Goal: Task Accomplishment & Management: Manage account settings

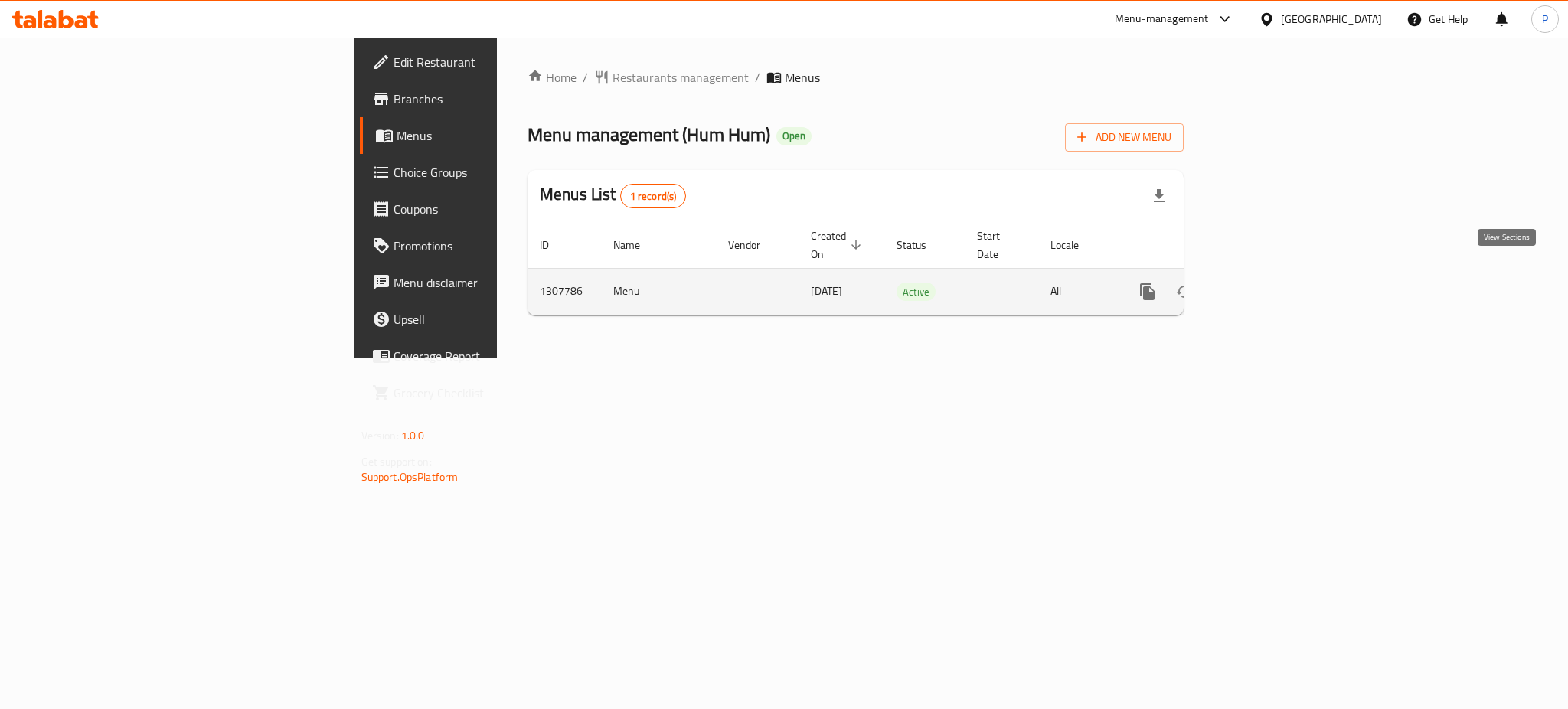
click at [1277, 279] on link "enhanced table" at bounding box center [1257, 291] width 37 height 37
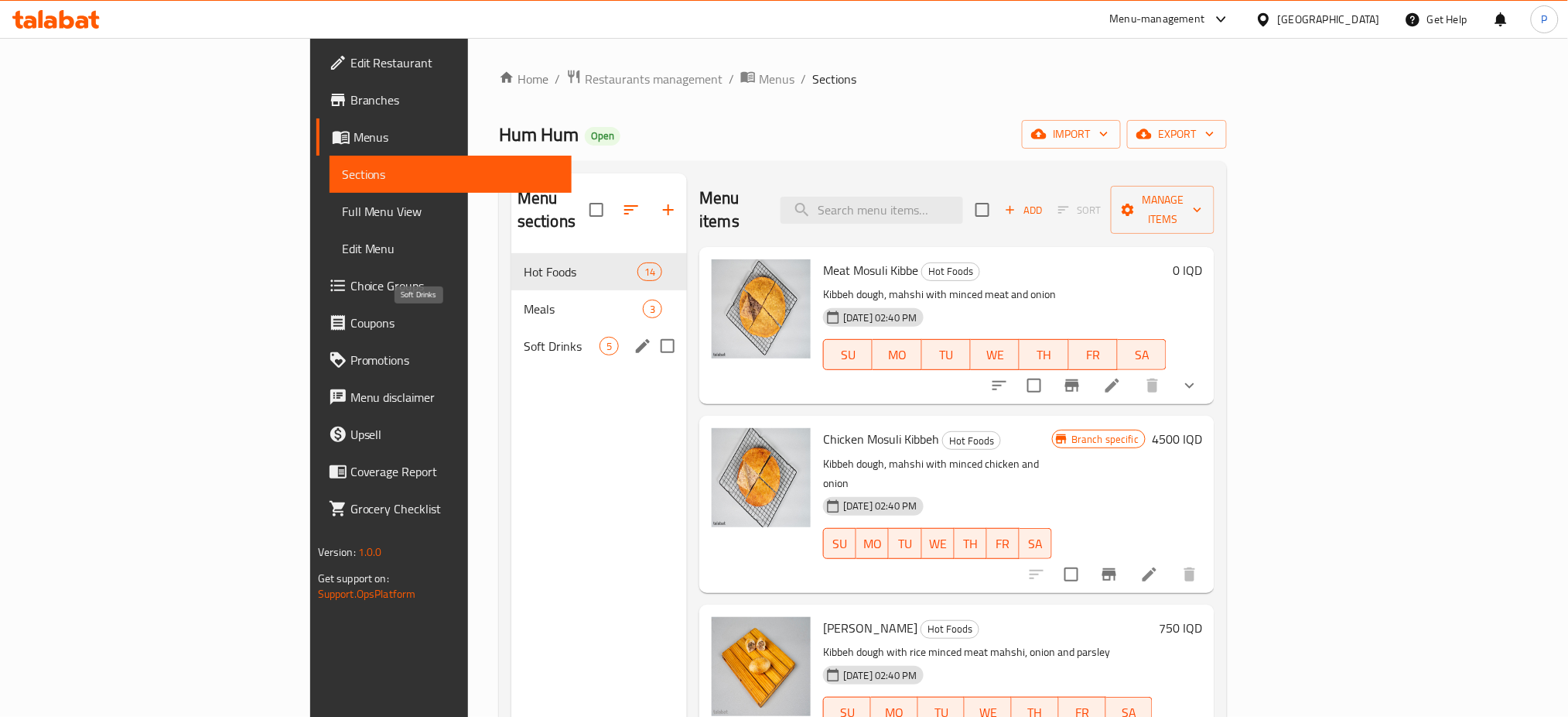
click at [524, 337] on span "Soft Drinks" at bounding box center [561, 346] width 76 height 19
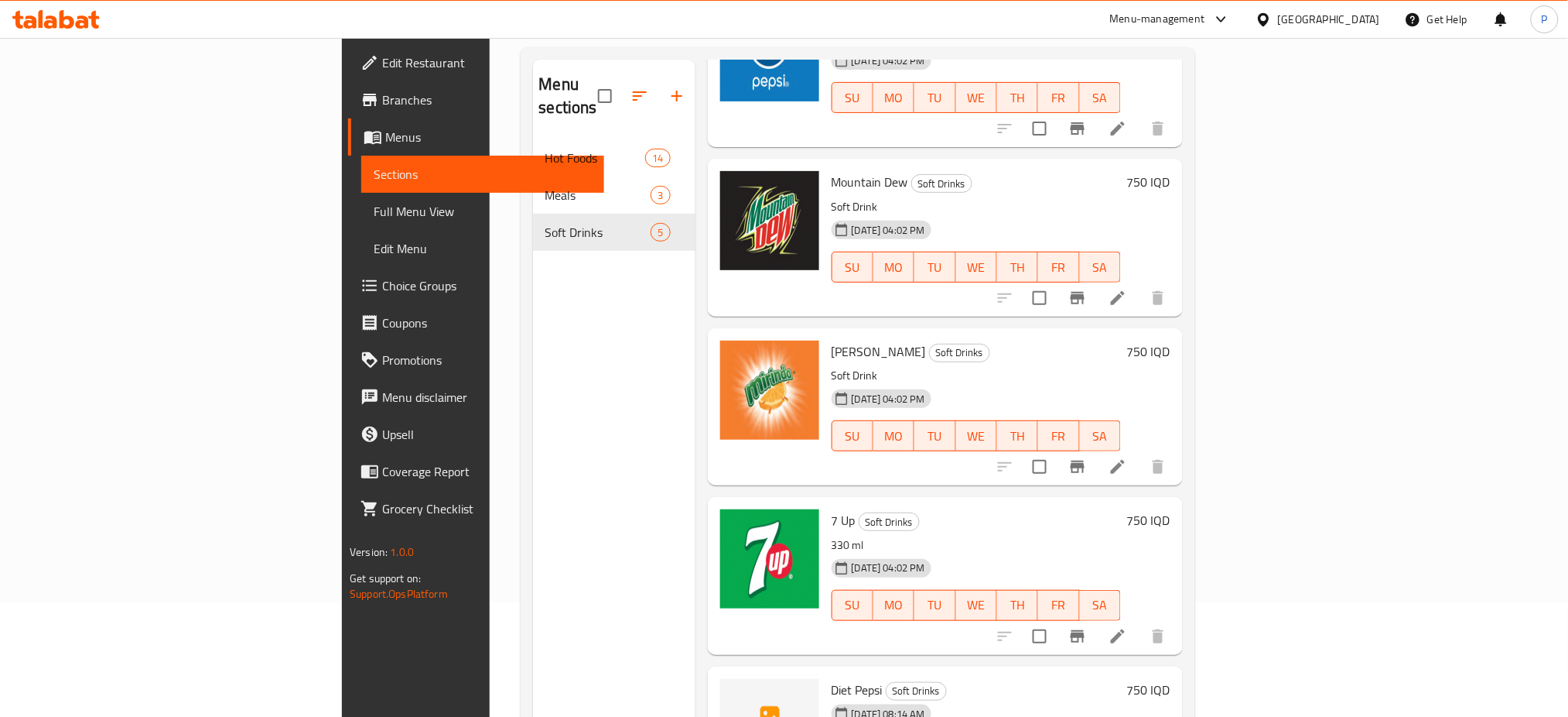
scroll to position [216, 0]
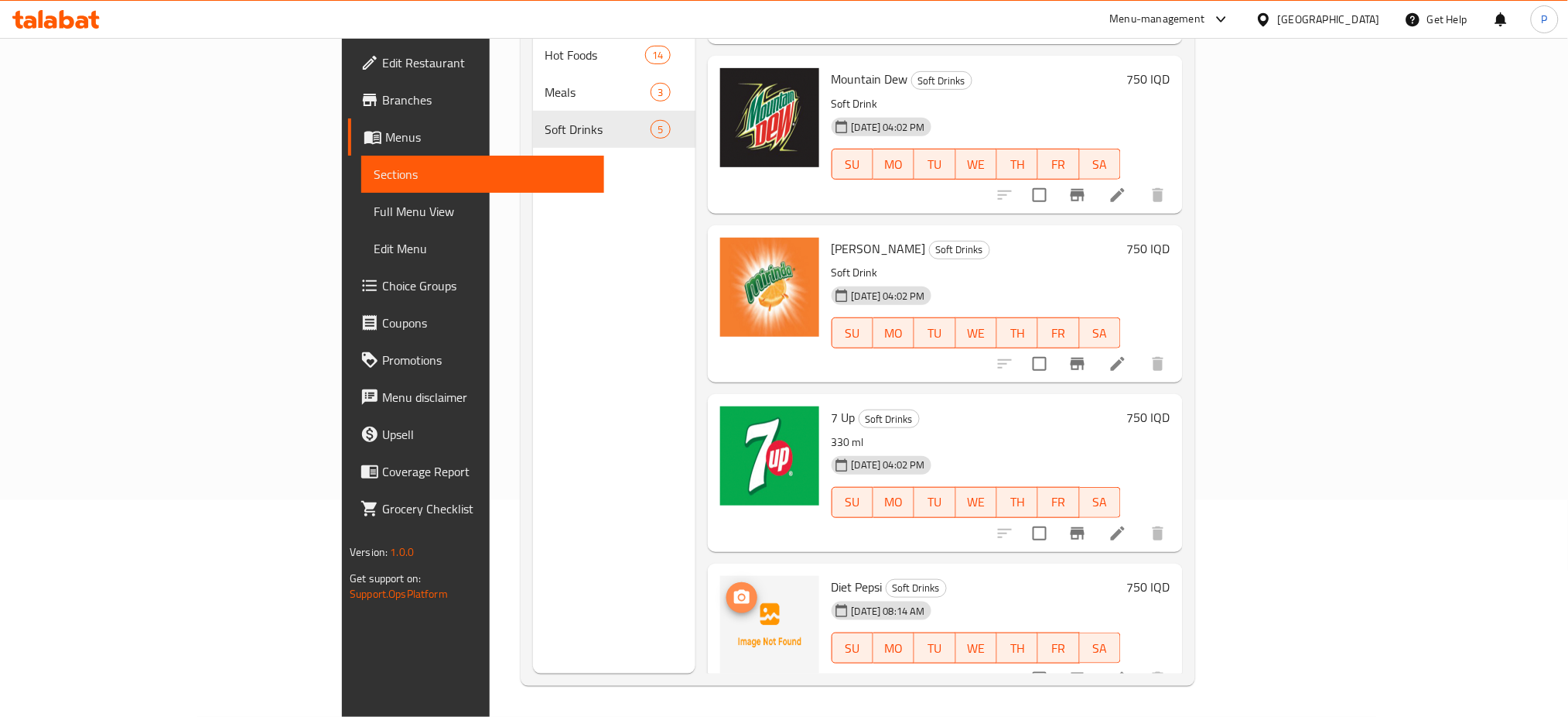
click at [733, 588] on icon "upload picture" at bounding box center [742, 598] width 19 height 19
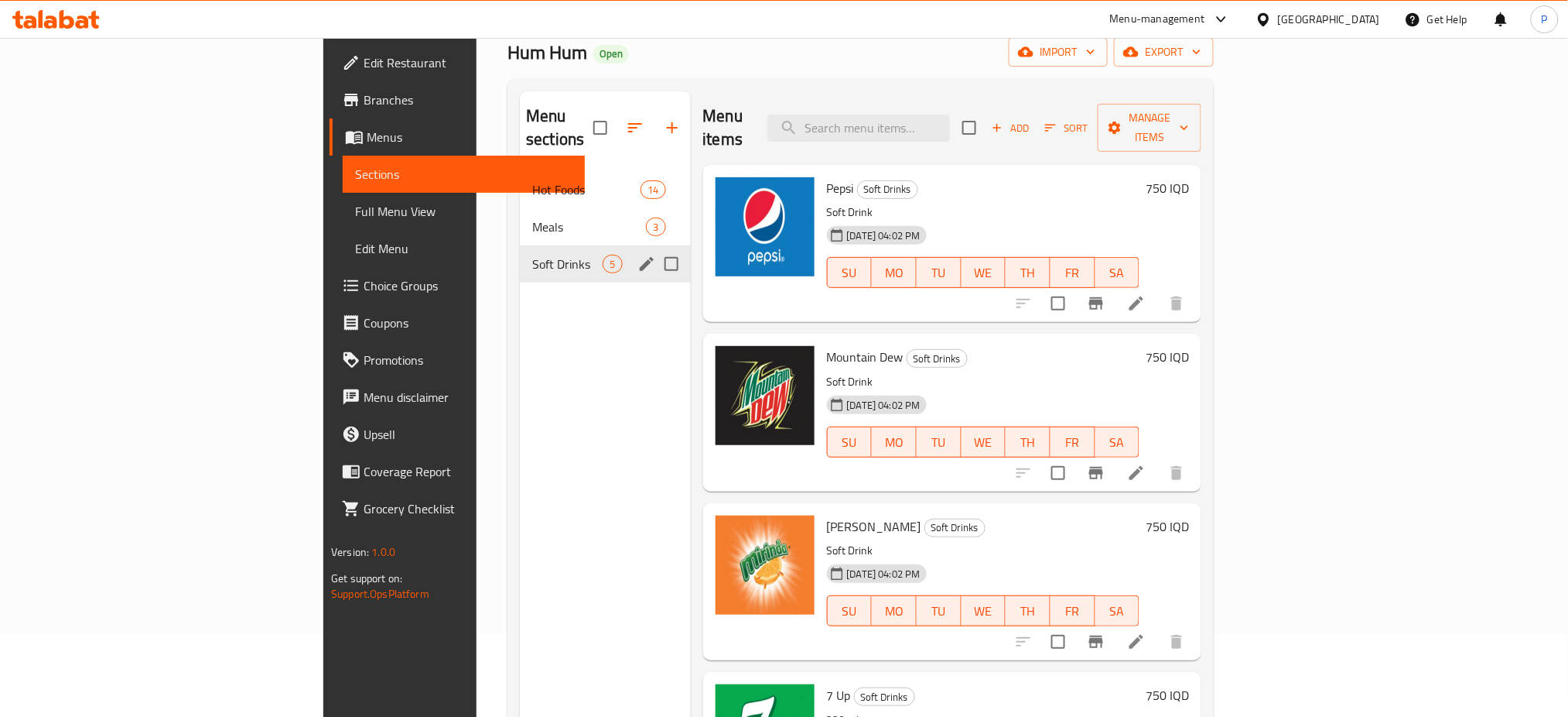
scroll to position [0, 0]
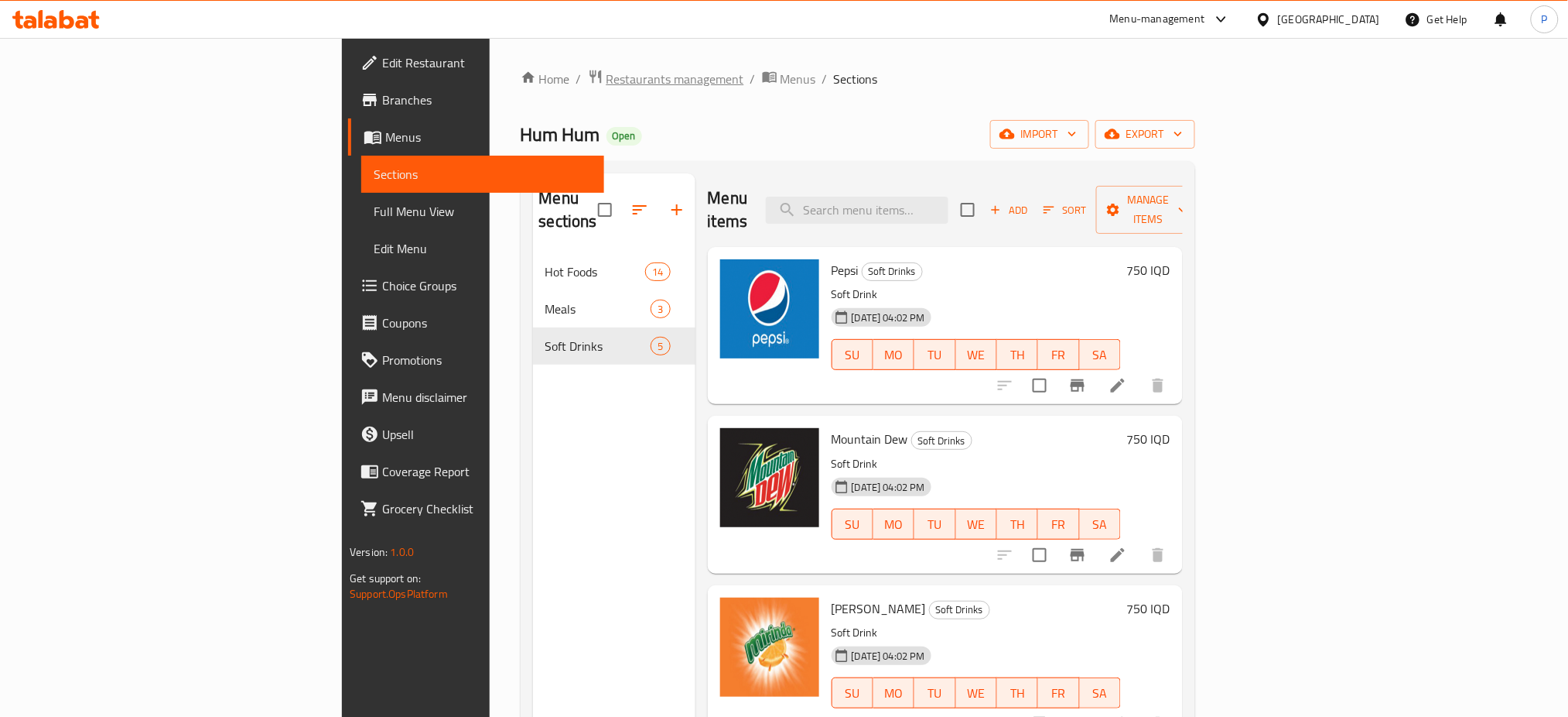
click at [607, 88] on span "Restaurants management" at bounding box center [675, 79] width 137 height 19
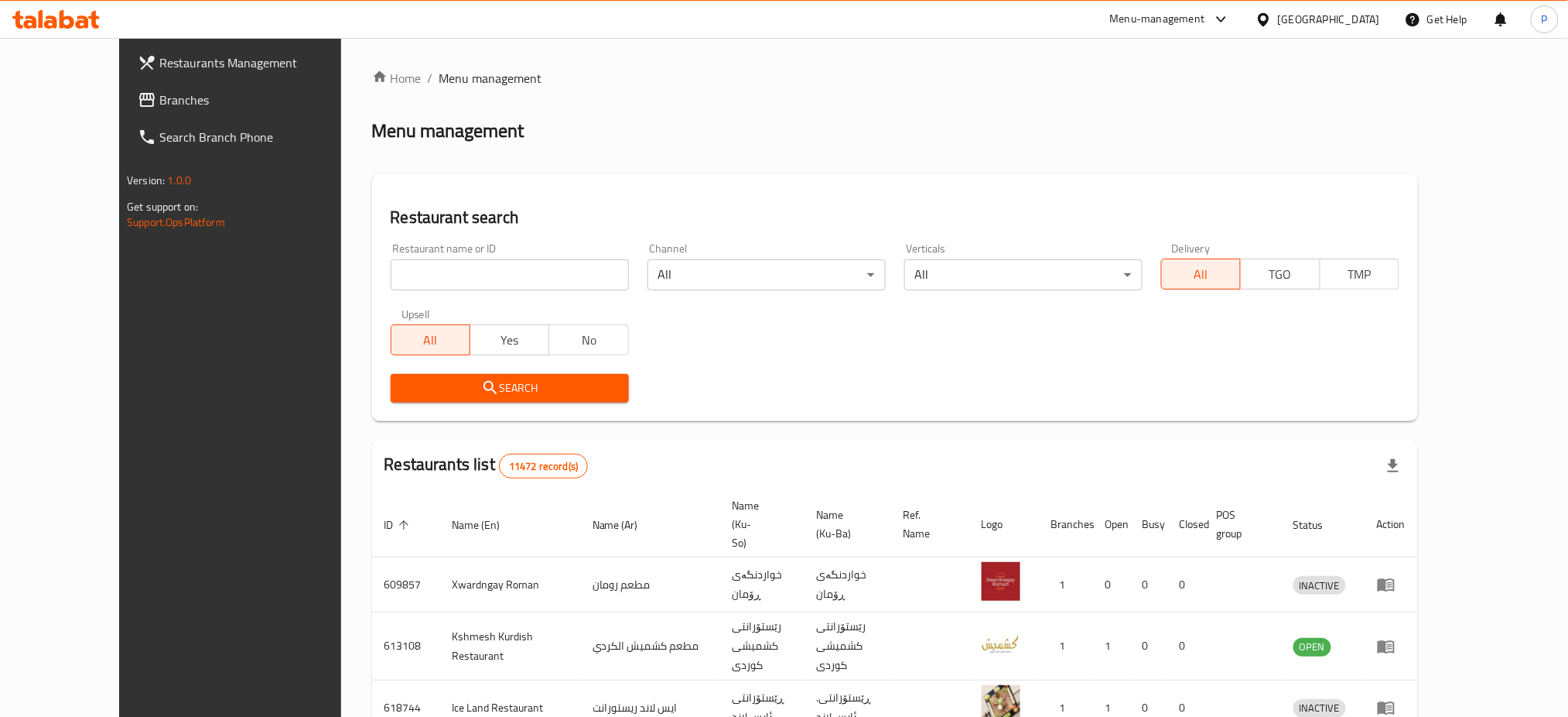
click at [1366, 22] on div "[GEOGRAPHIC_DATA]" at bounding box center [1329, 20] width 102 height 17
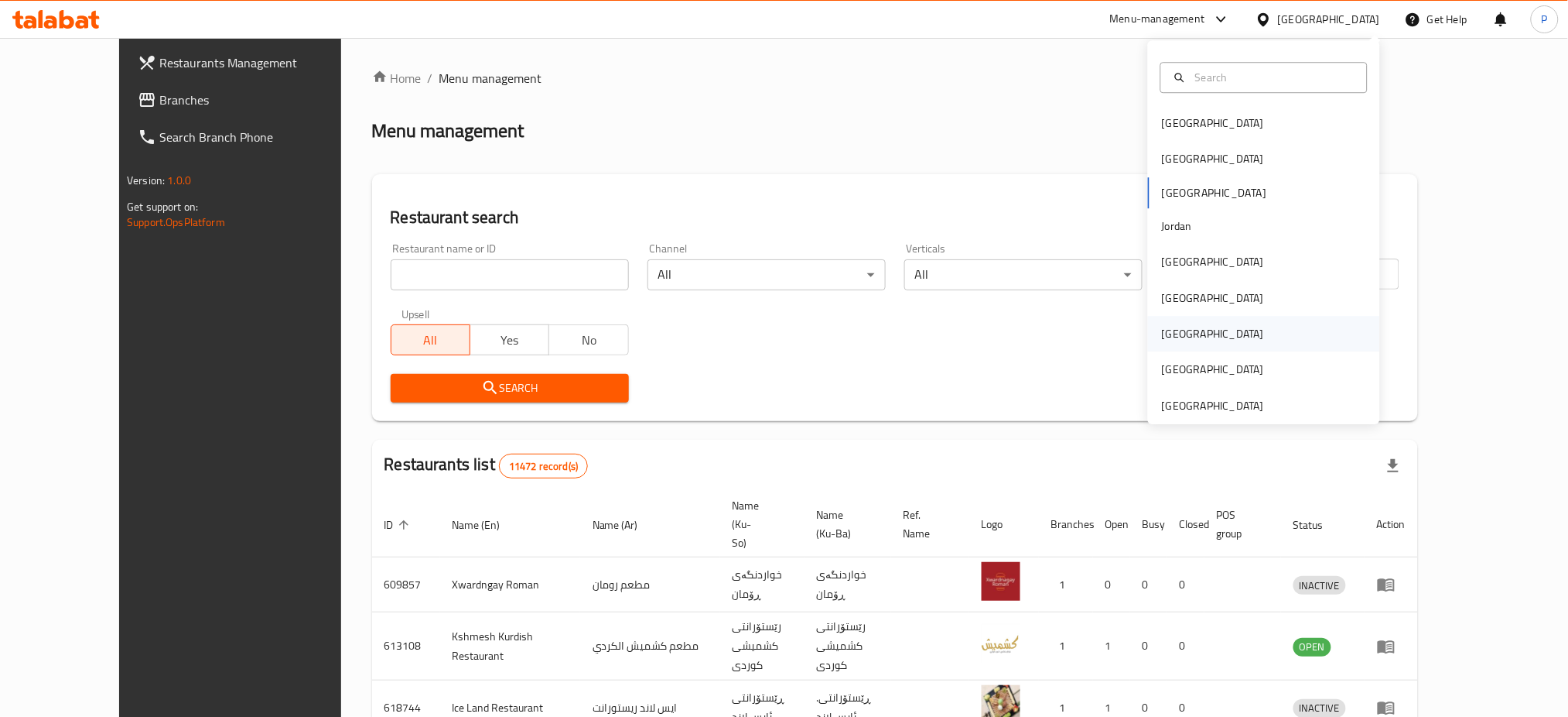
click at [1174, 332] on div "[GEOGRAPHIC_DATA]" at bounding box center [1213, 333] width 127 height 35
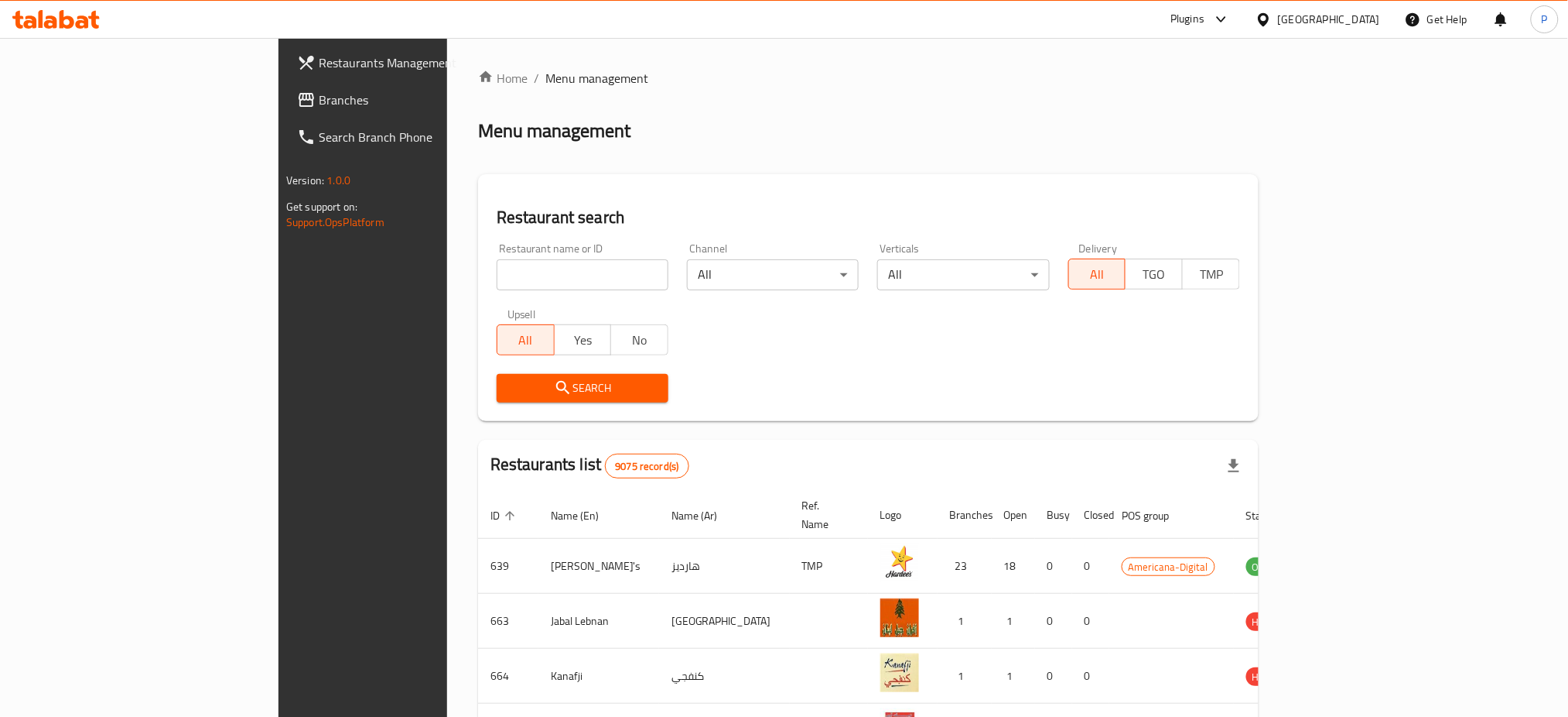
click at [497, 277] on input "search" at bounding box center [583, 275] width 172 height 31
paste input "Hbn Kitchen"
type input "Hbn Kitchen"
click button "Search" at bounding box center [583, 387] width 172 height 28
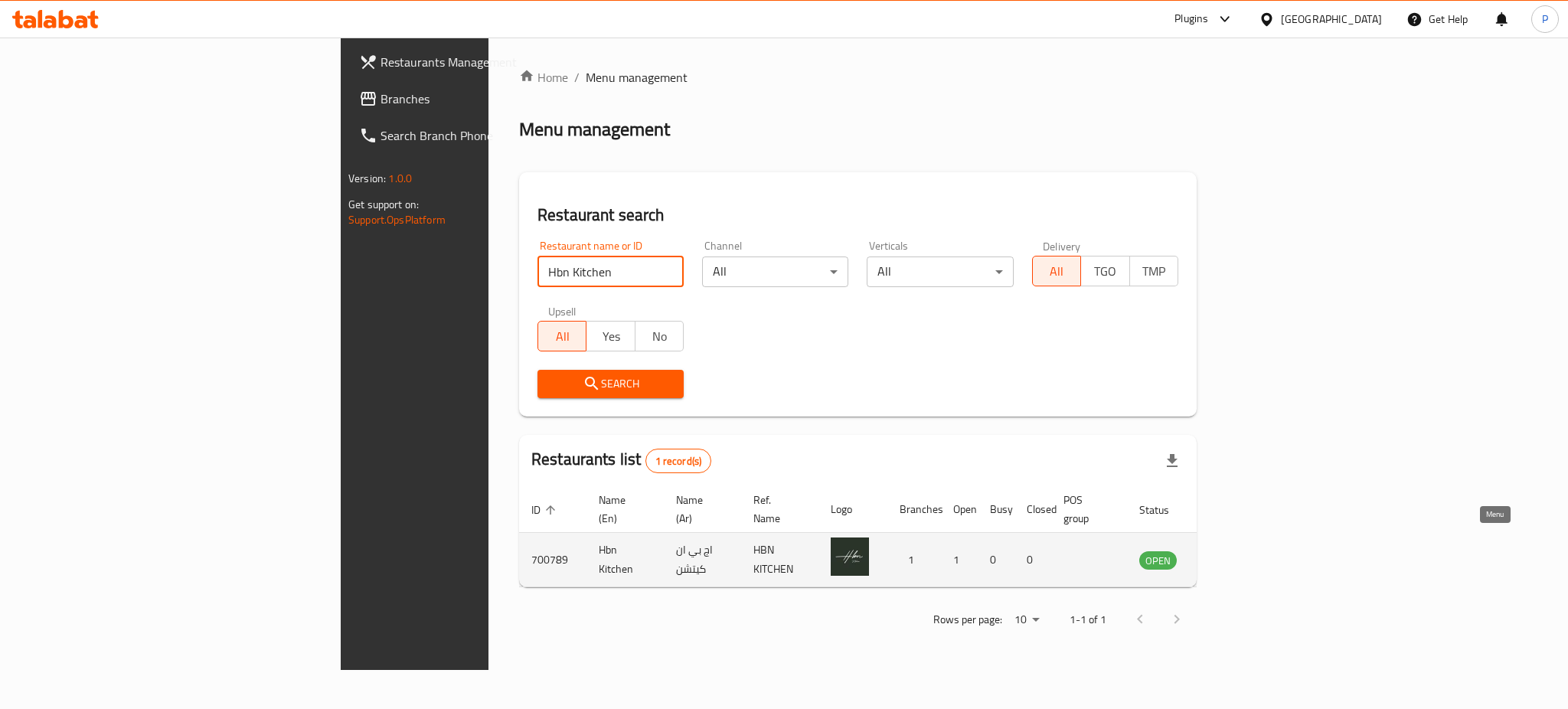
click at [1238, 550] on icon "enhanced table" at bounding box center [1229, 560] width 19 height 19
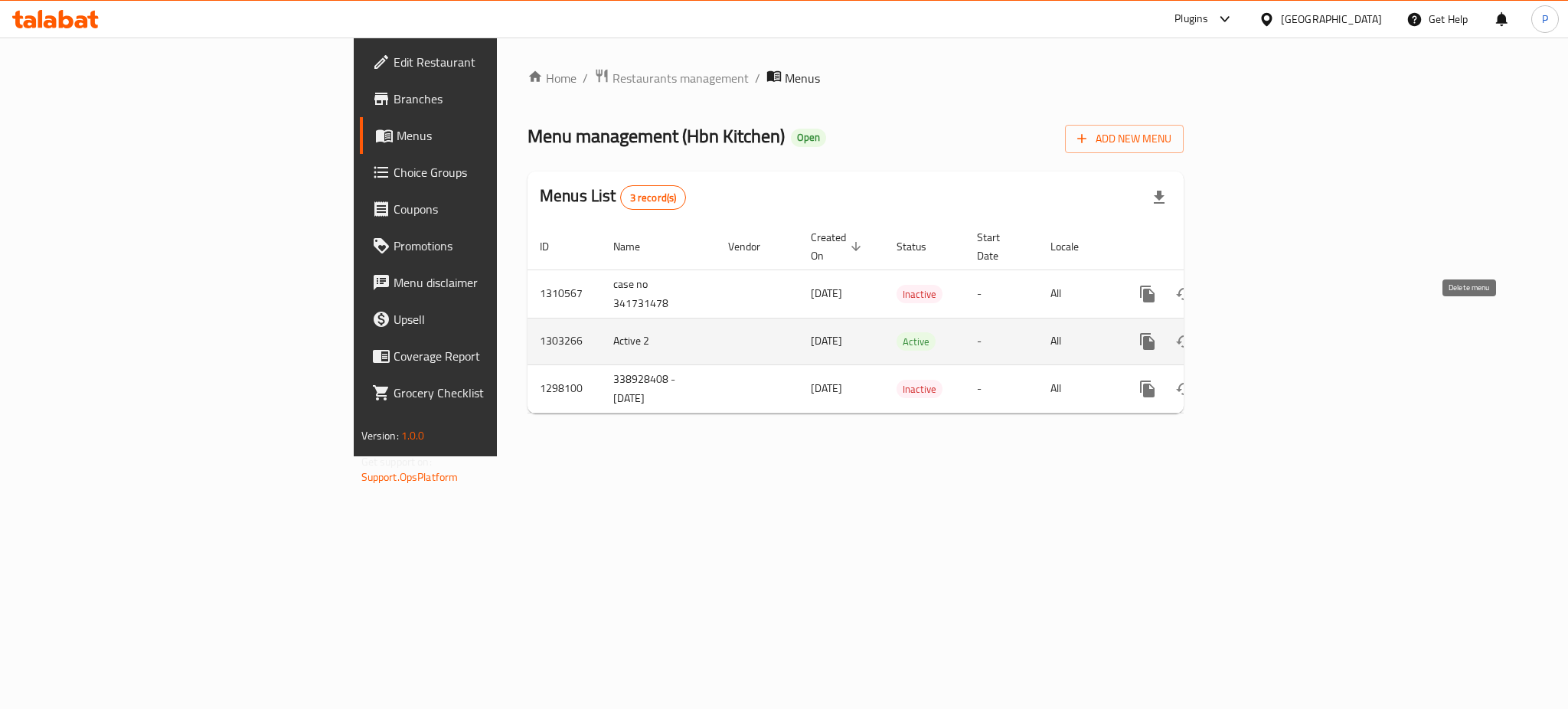
click at [1277, 331] on link "enhanced table" at bounding box center [1257, 340] width 37 height 37
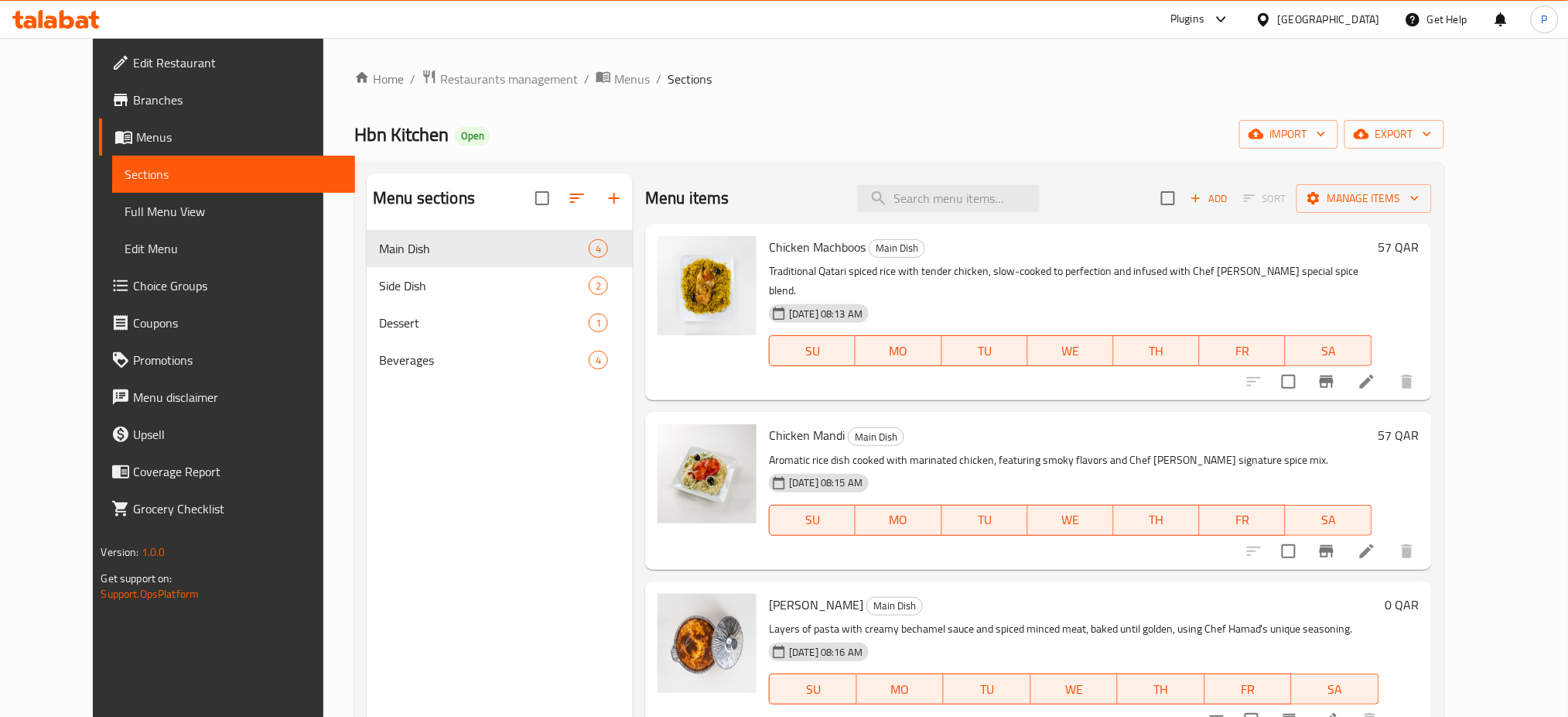
drag, startPoint x: 674, startPoint y: 158, endPoint x: 852, endPoint y: 171, distance: 178.5
click at [674, 158] on div "Home / Restaurants management / Menus / Sections Hbn Kitchen Open import export…" at bounding box center [899, 485] width 1089 height 834
click at [976, 205] on input "search" at bounding box center [948, 198] width 183 height 27
paste input "Keema"
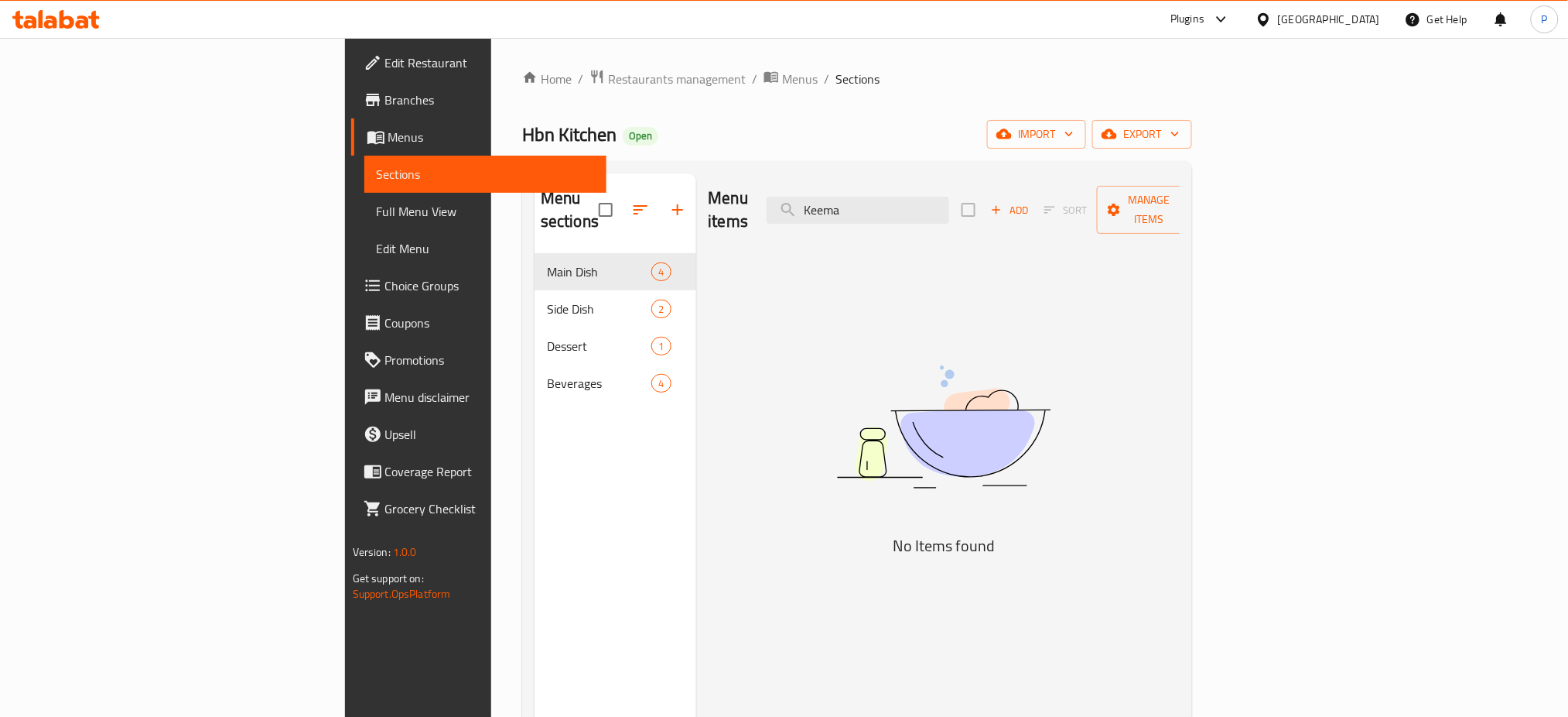
type input "Keema"
click at [769, 149] on div "Home / Restaurants management / Menus / Sections Hbn Kitchen Open import export…" at bounding box center [857, 485] width 670 height 834
click at [992, 183] on div "Menu items Keema Add Sort Manage items" at bounding box center [945, 210] width 472 height 74
drag, startPoint x: 992, startPoint y: 183, endPoint x: 993, endPoint y: 215, distance: 32.0
click at [992, 185] on div "Menu items Keema Add Sort Manage items" at bounding box center [945, 210] width 472 height 74
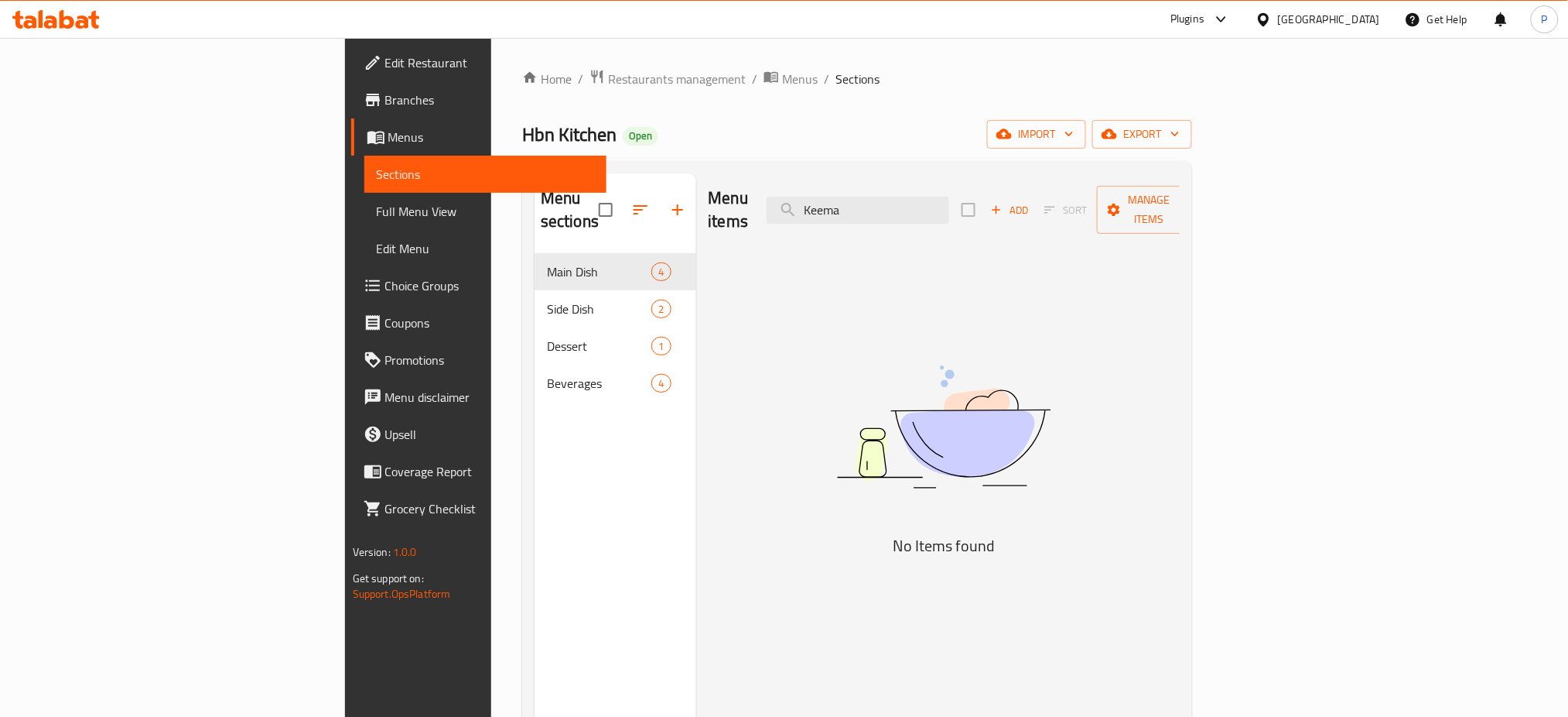
click at [993, 215] on div "Menu items Keema Add Sort Manage items" at bounding box center [945, 210] width 472 height 74
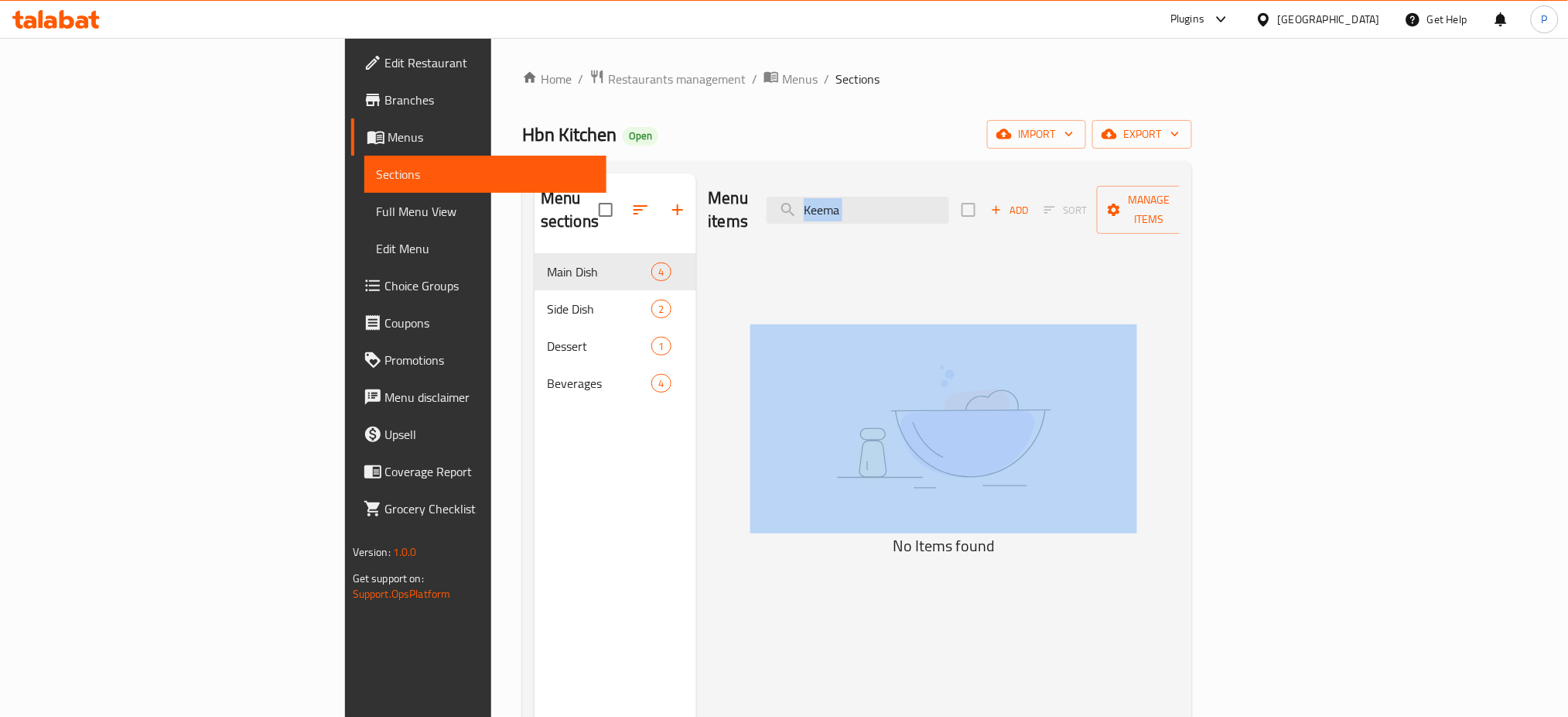
click at [993, 215] on div "Menu items Keema Add Sort Manage items" at bounding box center [945, 210] width 472 height 74
click at [949, 210] on input "Keema" at bounding box center [857, 210] width 183 height 27
click at [949, 209] on input "Keema" at bounding box center [857, 210] width 183 height 27
drag, startPoint x: 824, startPoint y: 258, endPoint x: 662, endPoint y: 272, distance: 162.6
click at [823, 258] on div "Menu items Keema Add Sort Manage items No Items found" at bounding box center [938, 532] width 484 height 717
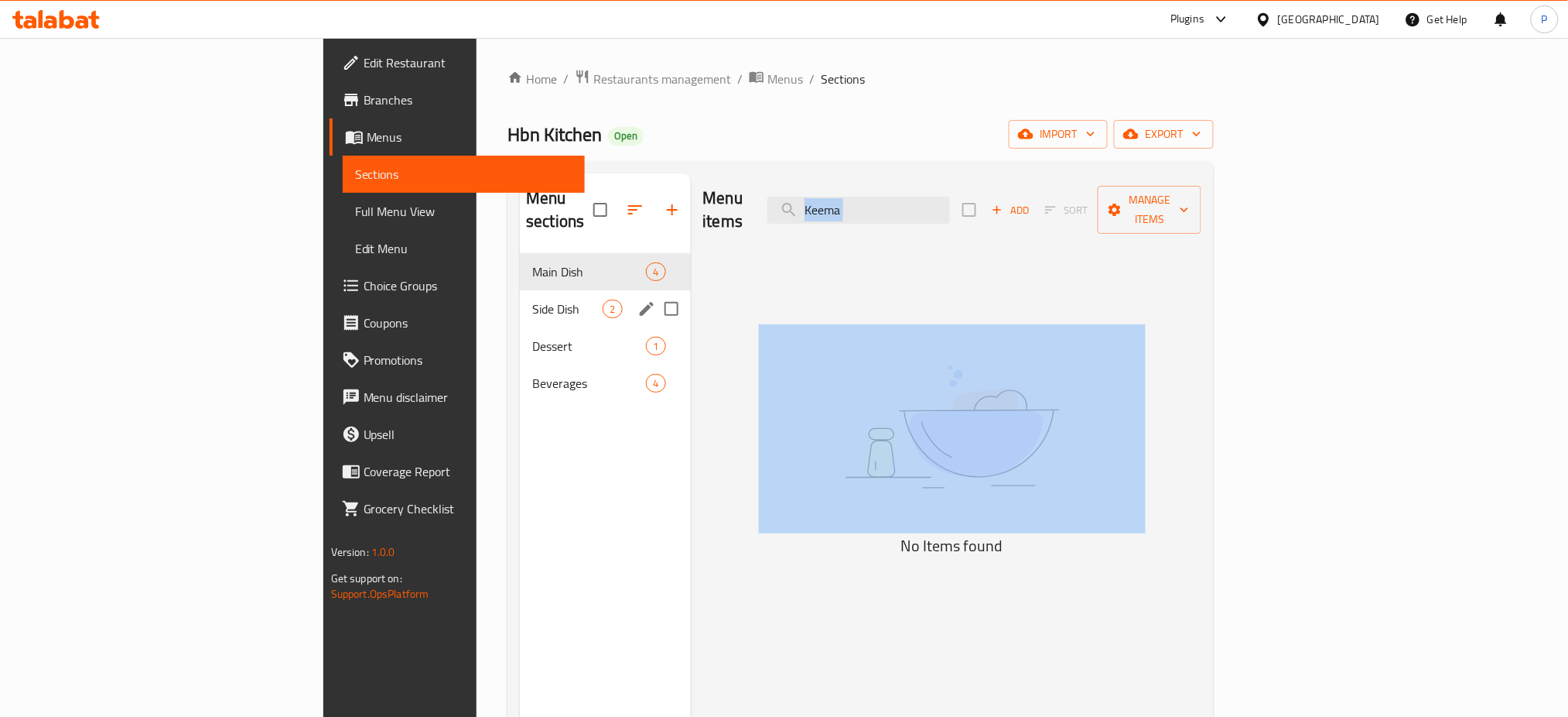
click at [532, 300] on span "Side Dish" at bounding box center [567, 309] width 70 height 19
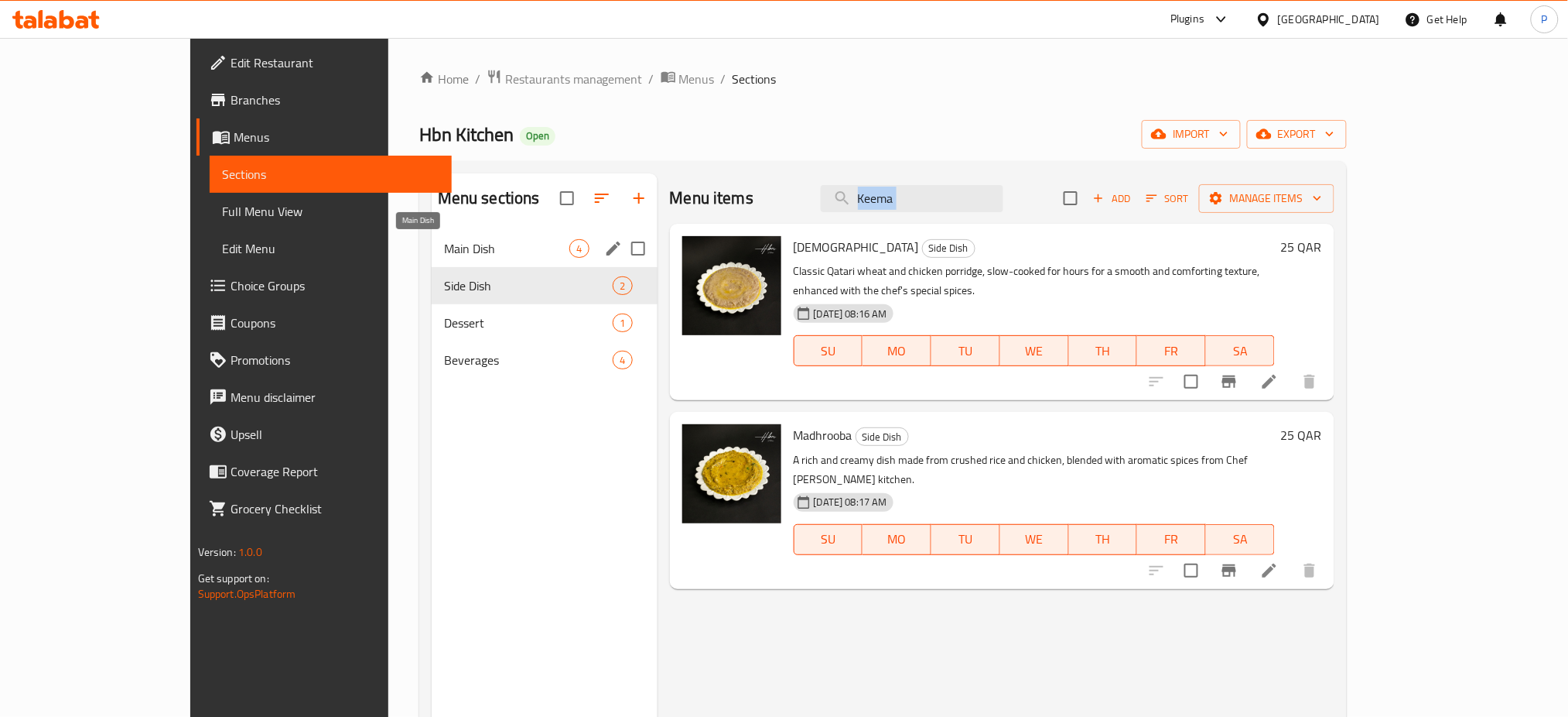
click at [517, 237] on div "Main Dish 4" at bounding box center [544, 248] width 226 height 37
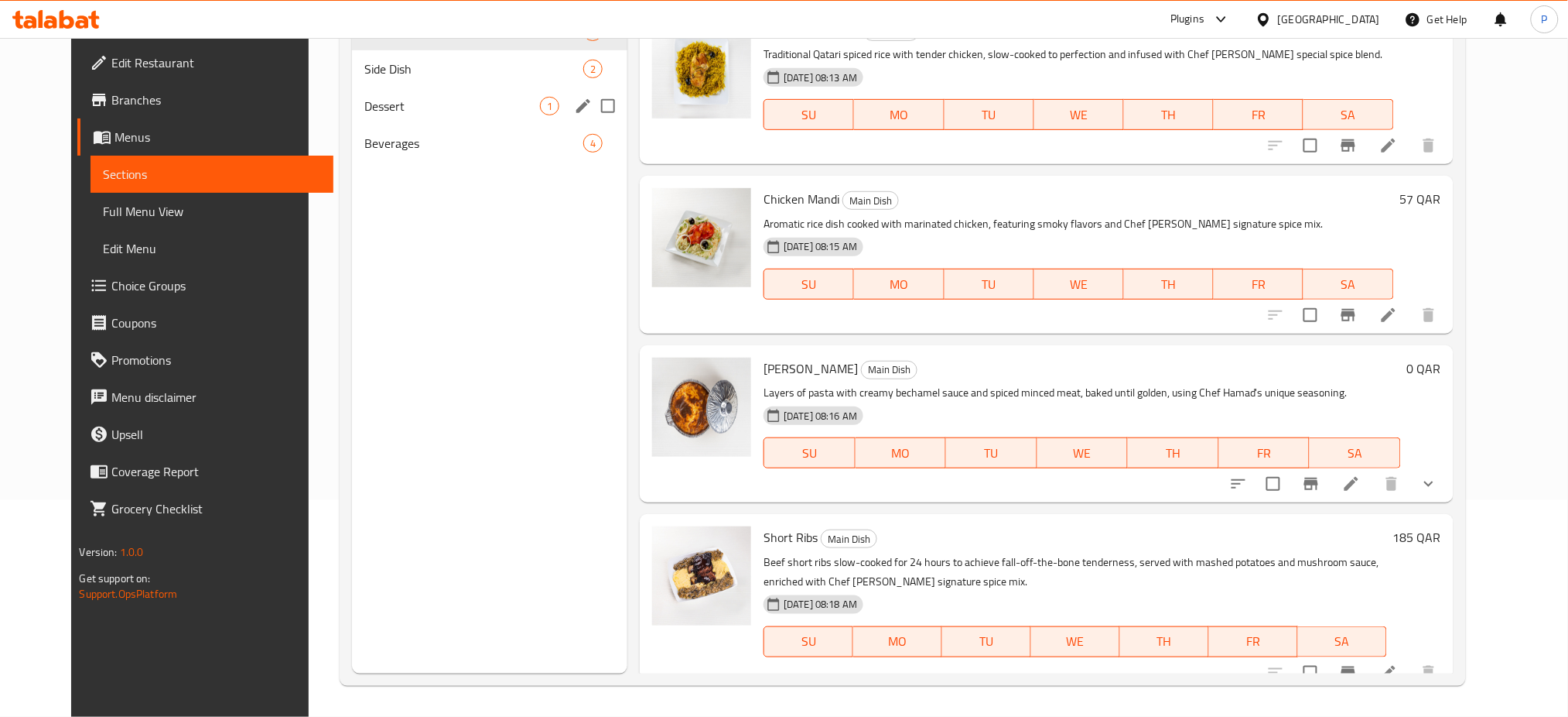
click at [423, 94] on div "Dessert 1" at bounding box center [489, 106] width 275 height 37
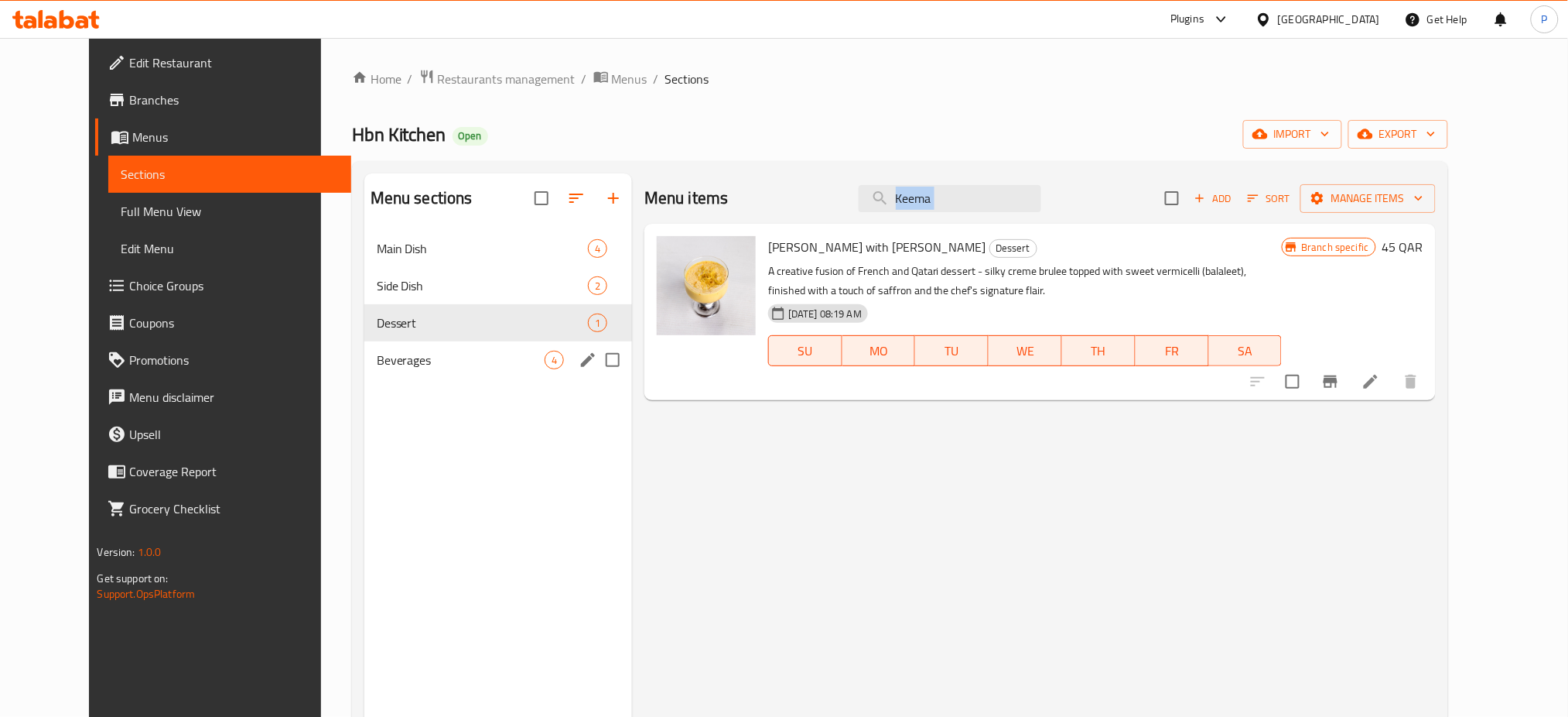
click at [404, 366] on span "Beverages" at bounding box center [461, 360] width 168 height 19
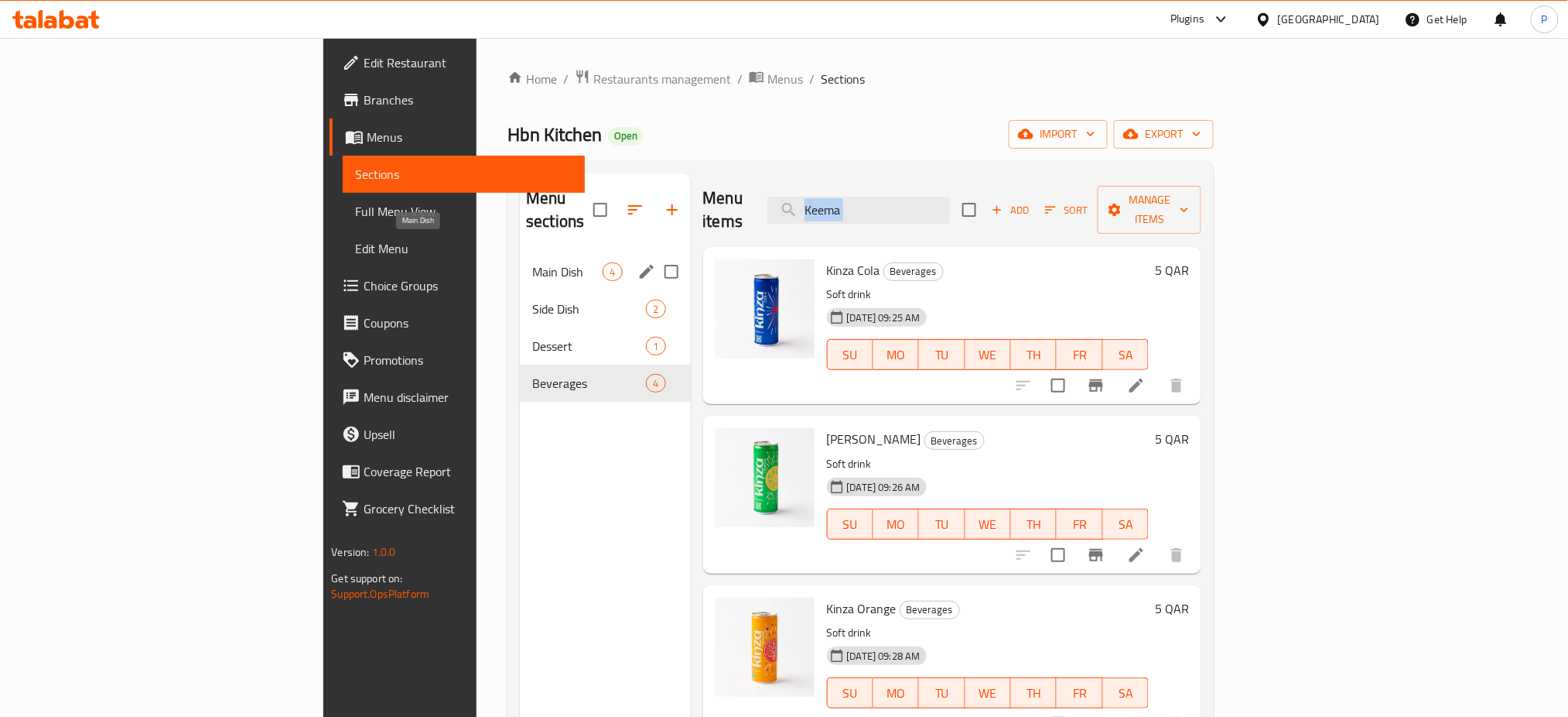
click at [532, 263] on span "Main Dish" at bounding box center [567, 272] width 70 height 19
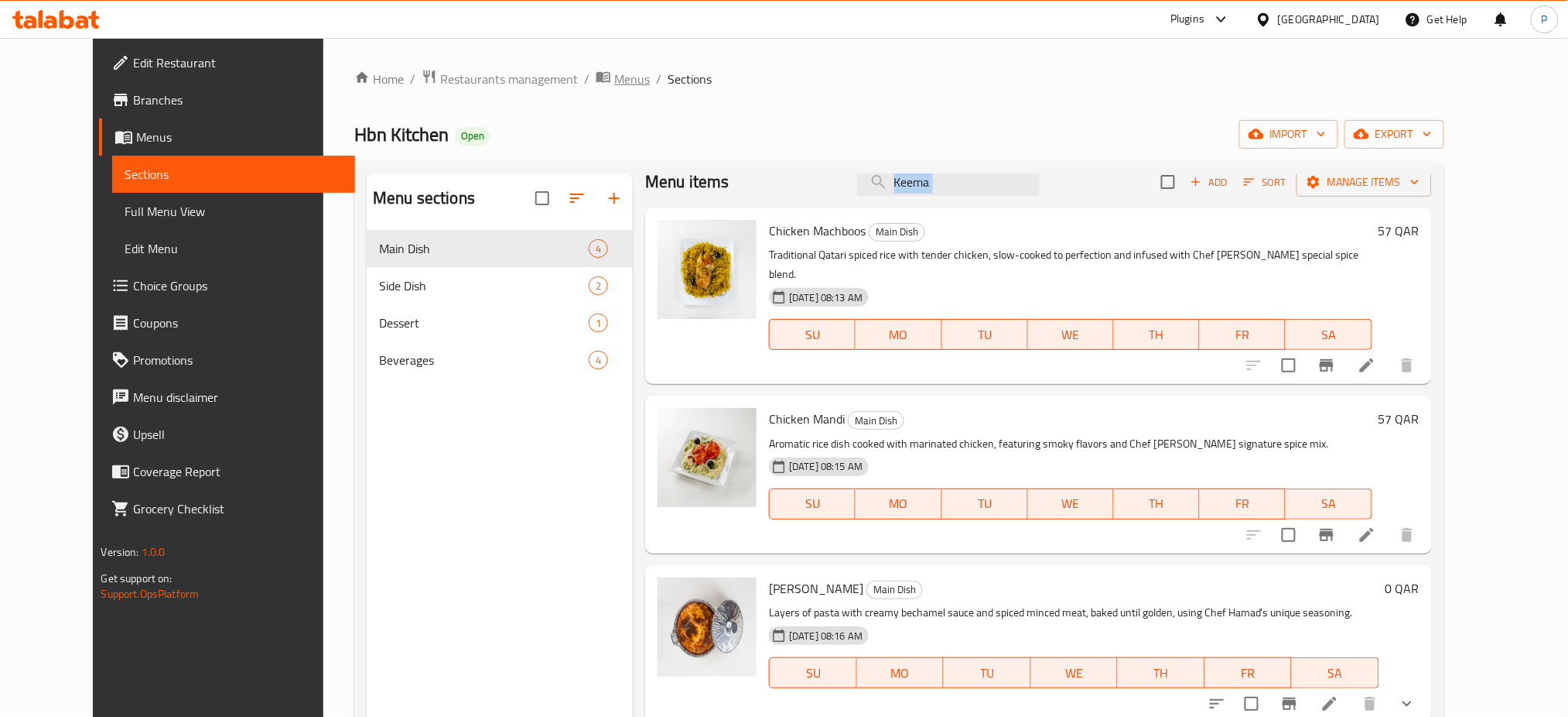
click at [614, 80] on span "Menus" at bounding box center [632, 79] width 35 height 19
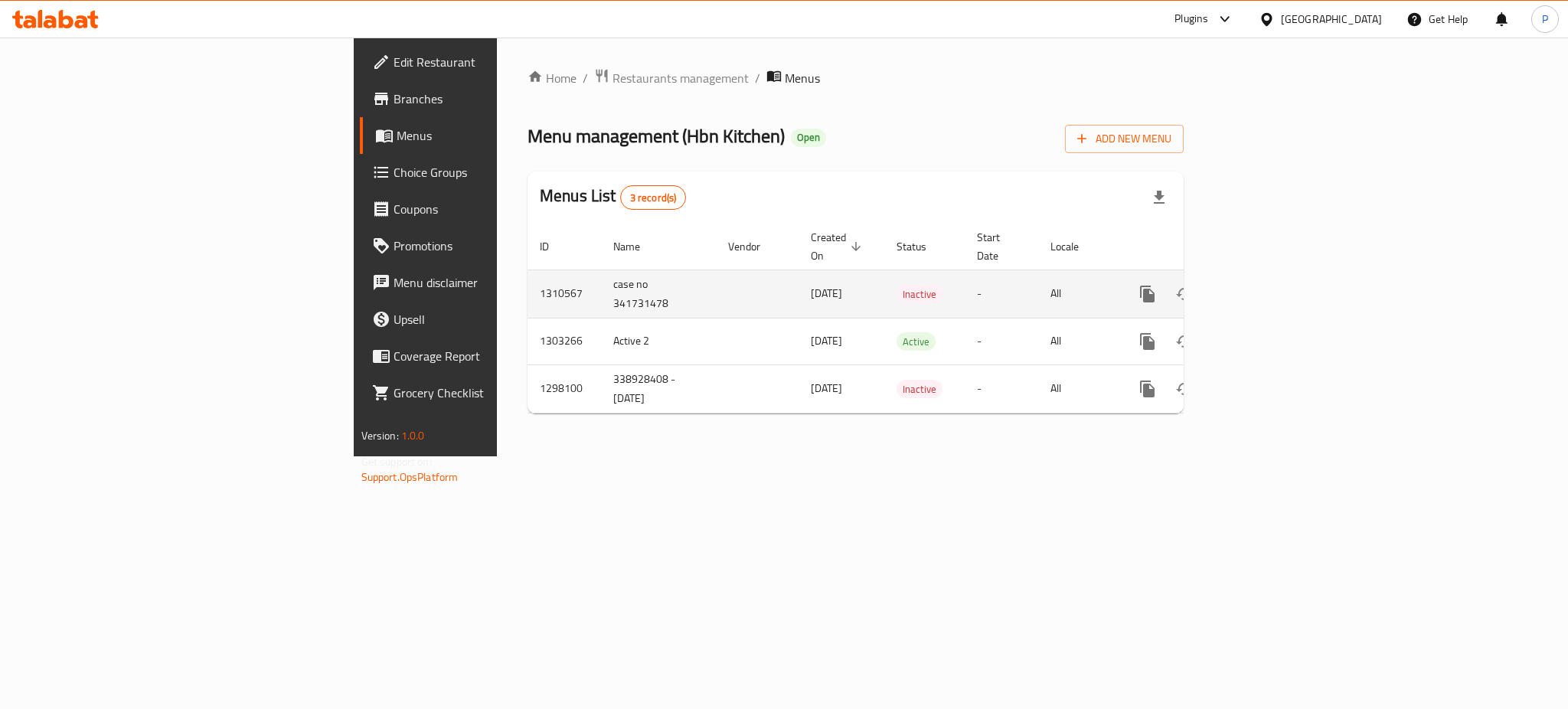
click at [1267, 284] on icon "enhanced table" at bounding box center [1258, 294] width 19 height 19
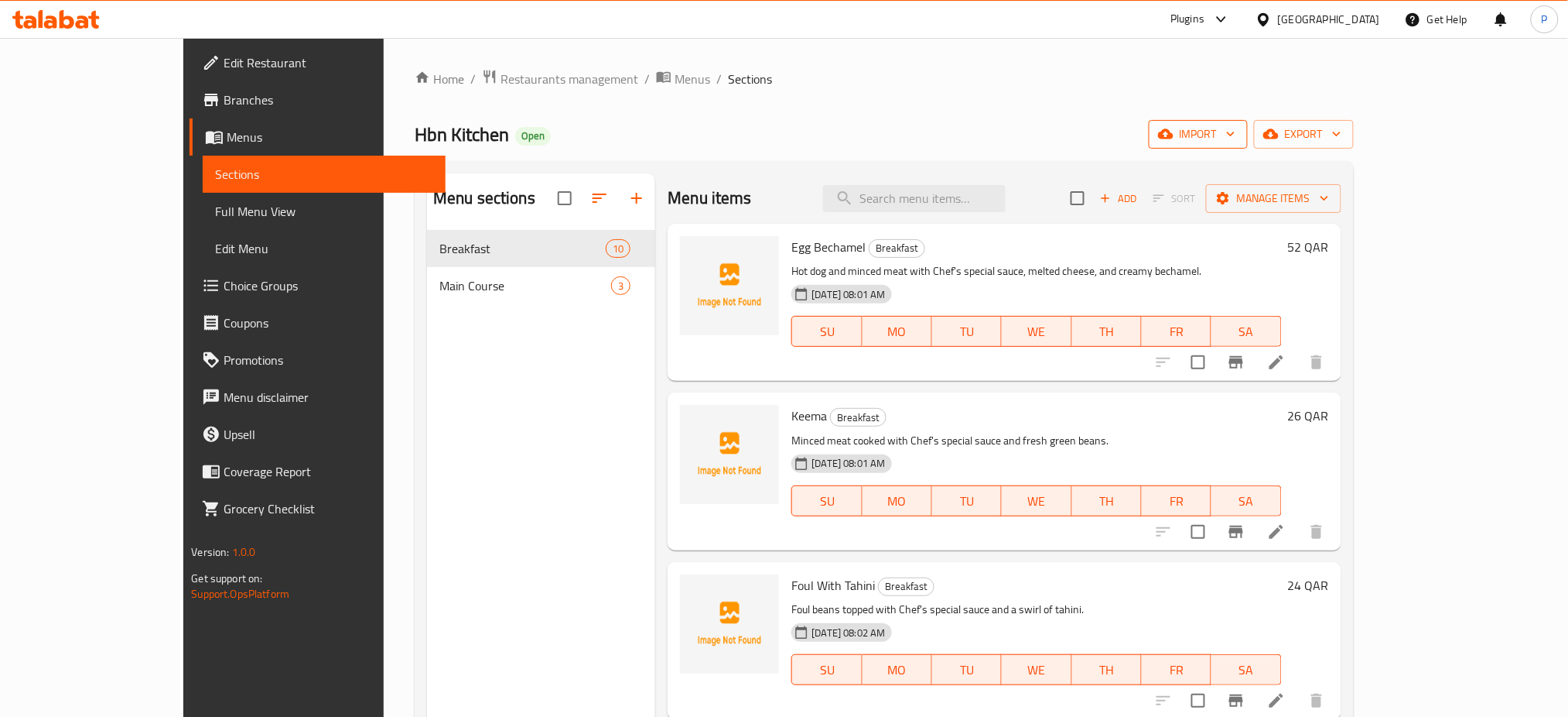
click at [1248, 122] on button "import" at bounding box center [1198, 134] width 99 height 28
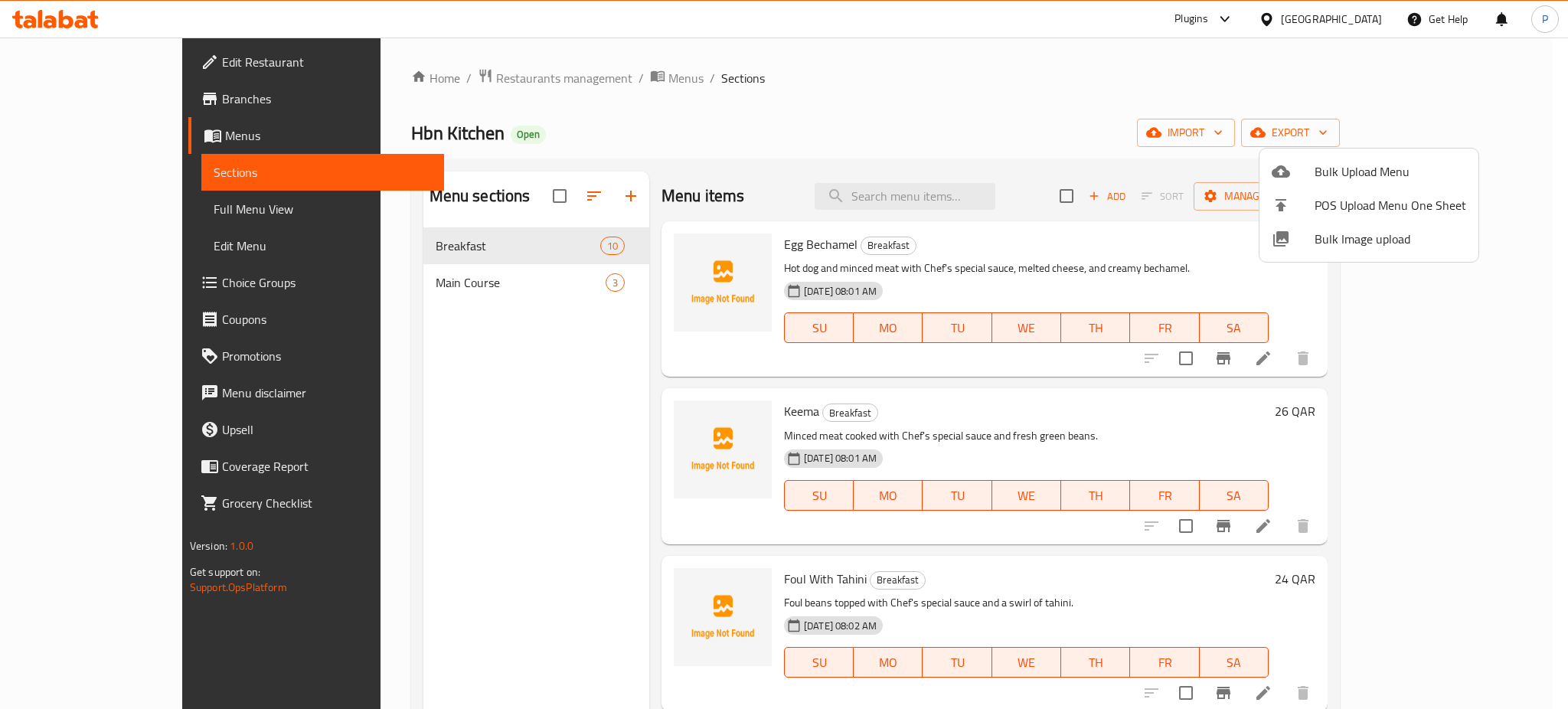
click at [1341, 229] on span "Bulk Image upload" at bounding box center [1390, 239] width 151 height 19
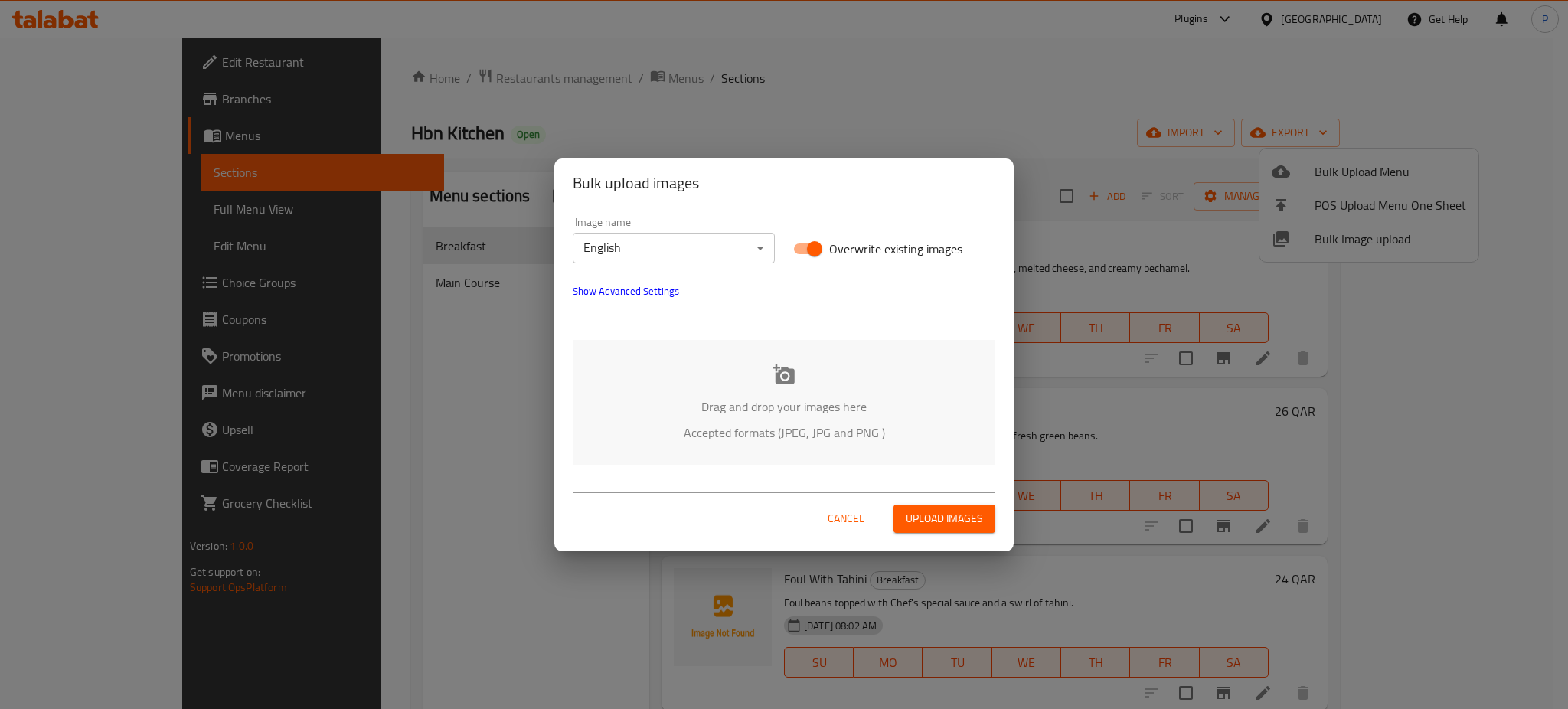
click at [815, 415] on p "Drag and drop your images here" at bounding box center [783, 407] width 376 height 19
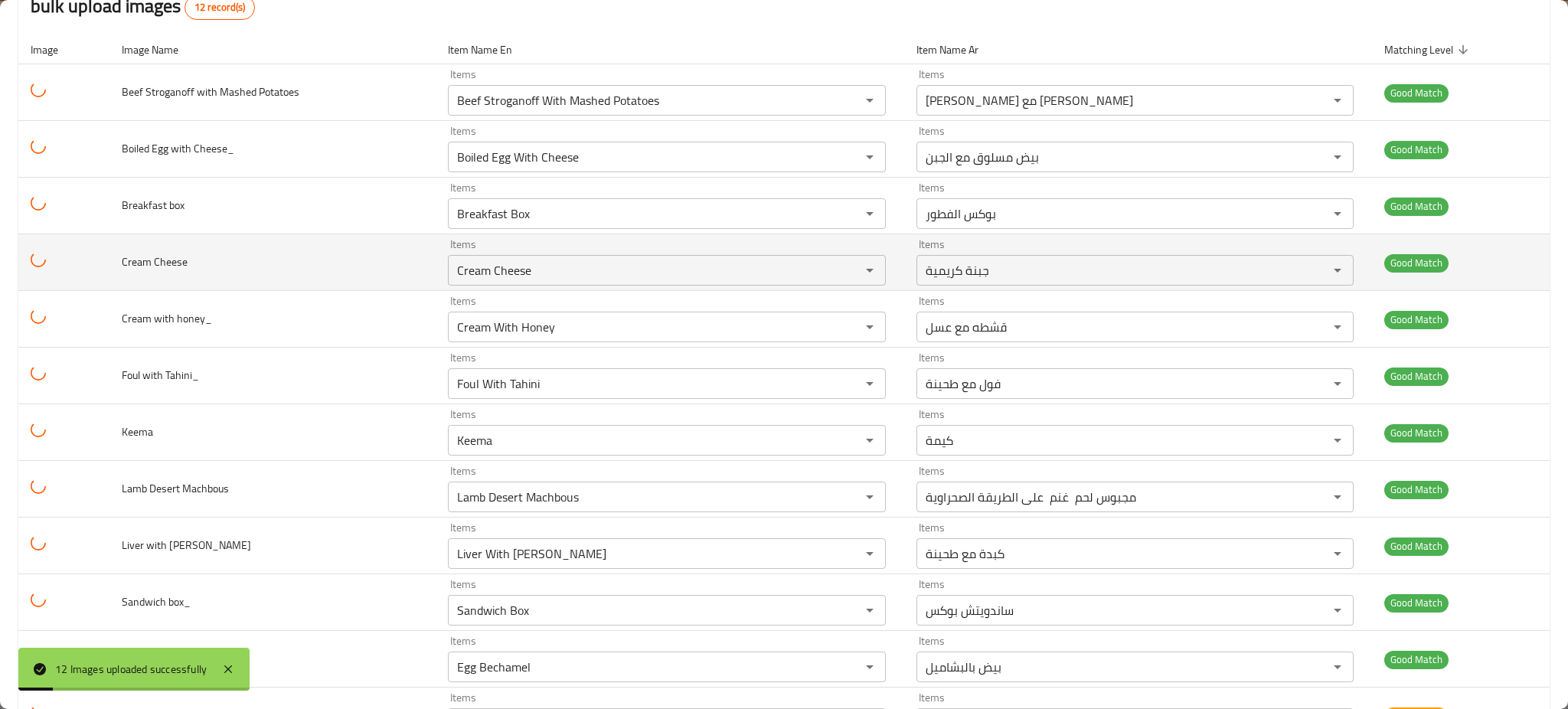
scroll to position [236, 0]
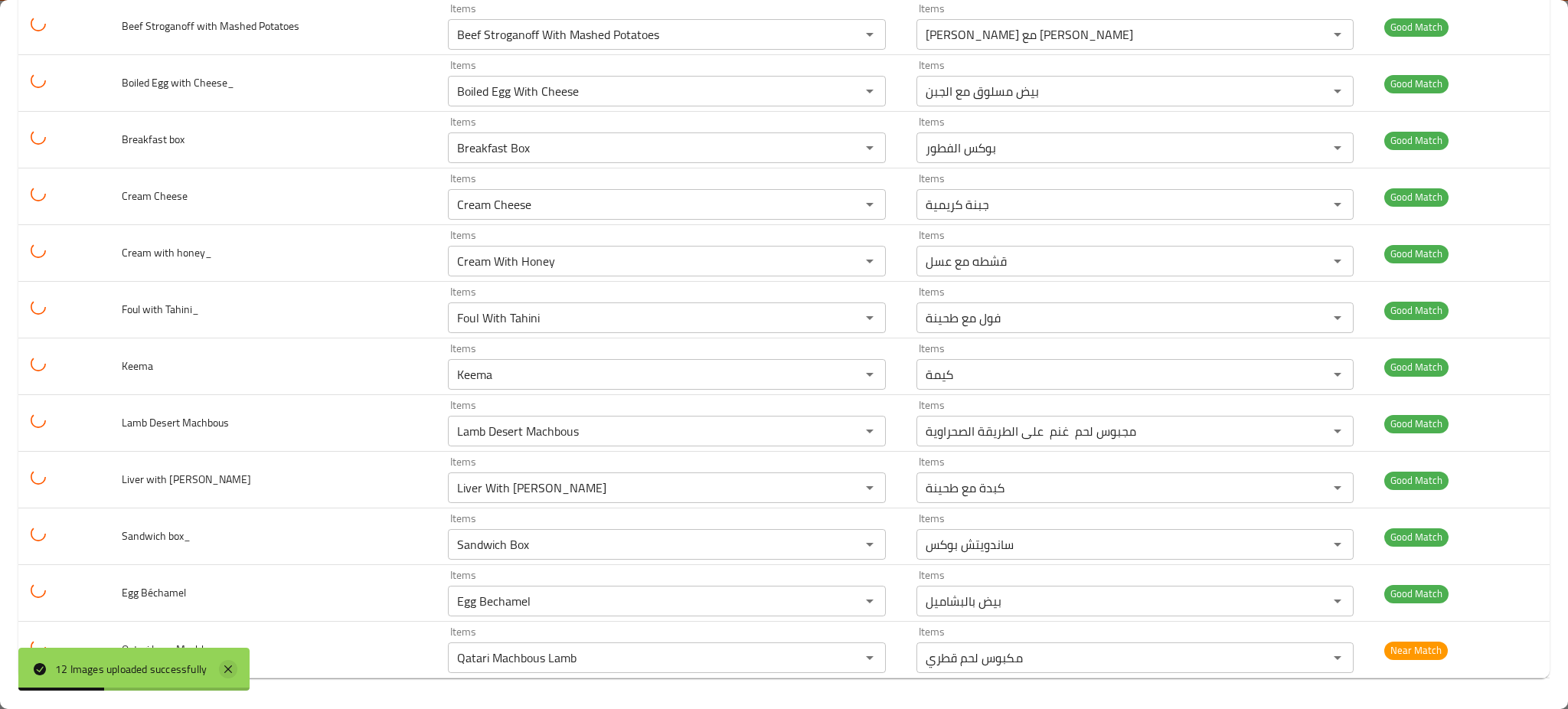
click at [237, 672] on icon at bounding box center [228, 669] width 19 height 19
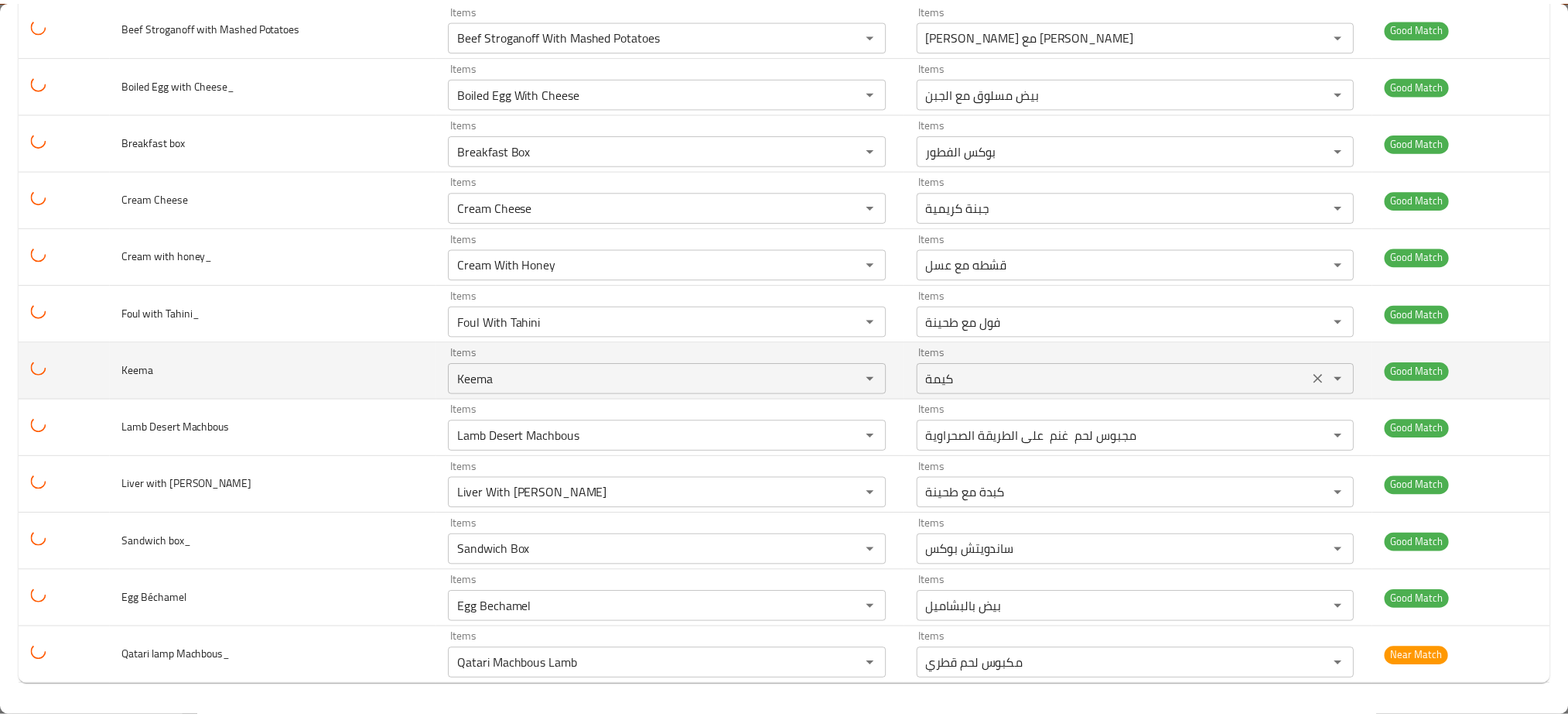
scroll to position [0, 0]
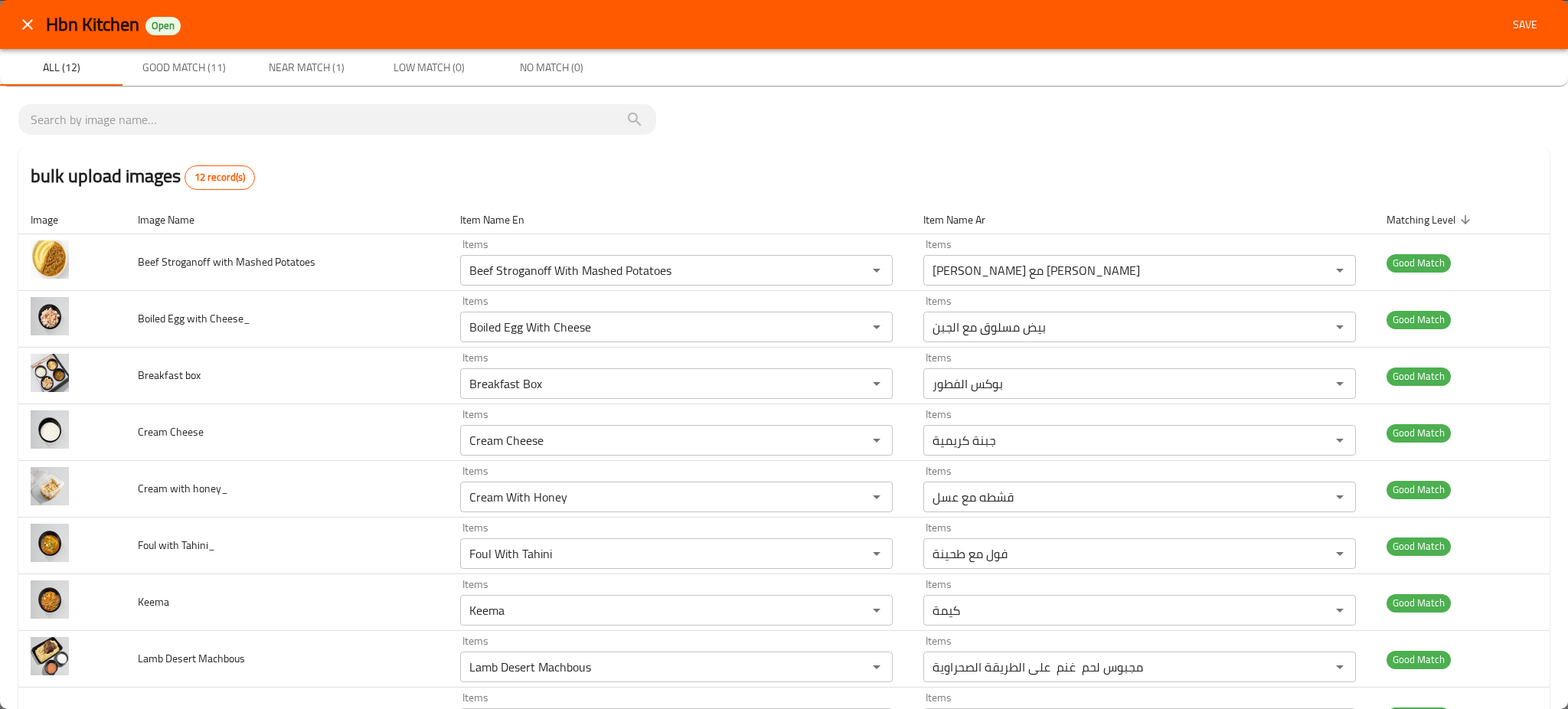
click at [1507, 32] on span "Save" at bounding box center [1525, 25] width 37 height 20
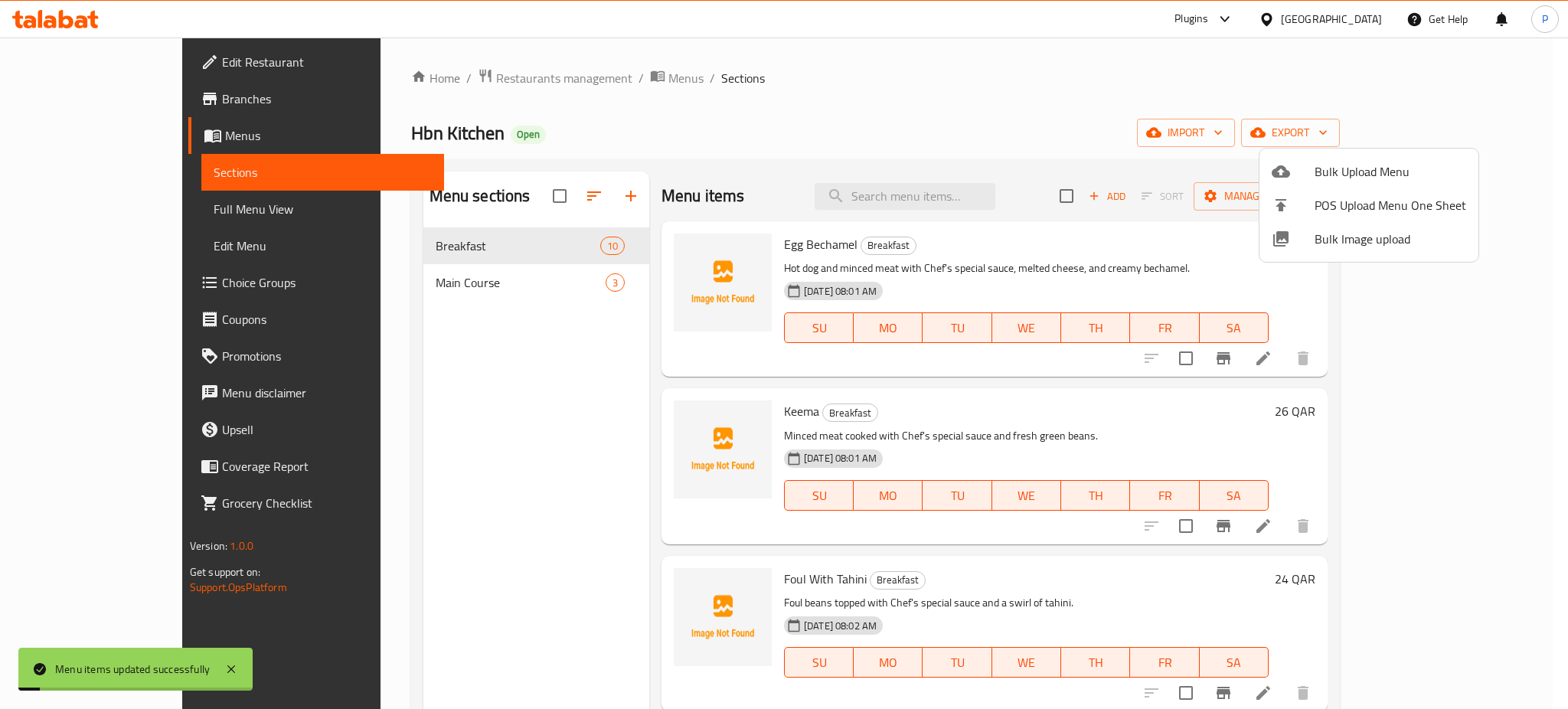
click at [515, 289] on div at bounding box center [784, 354] width 1568 height 709
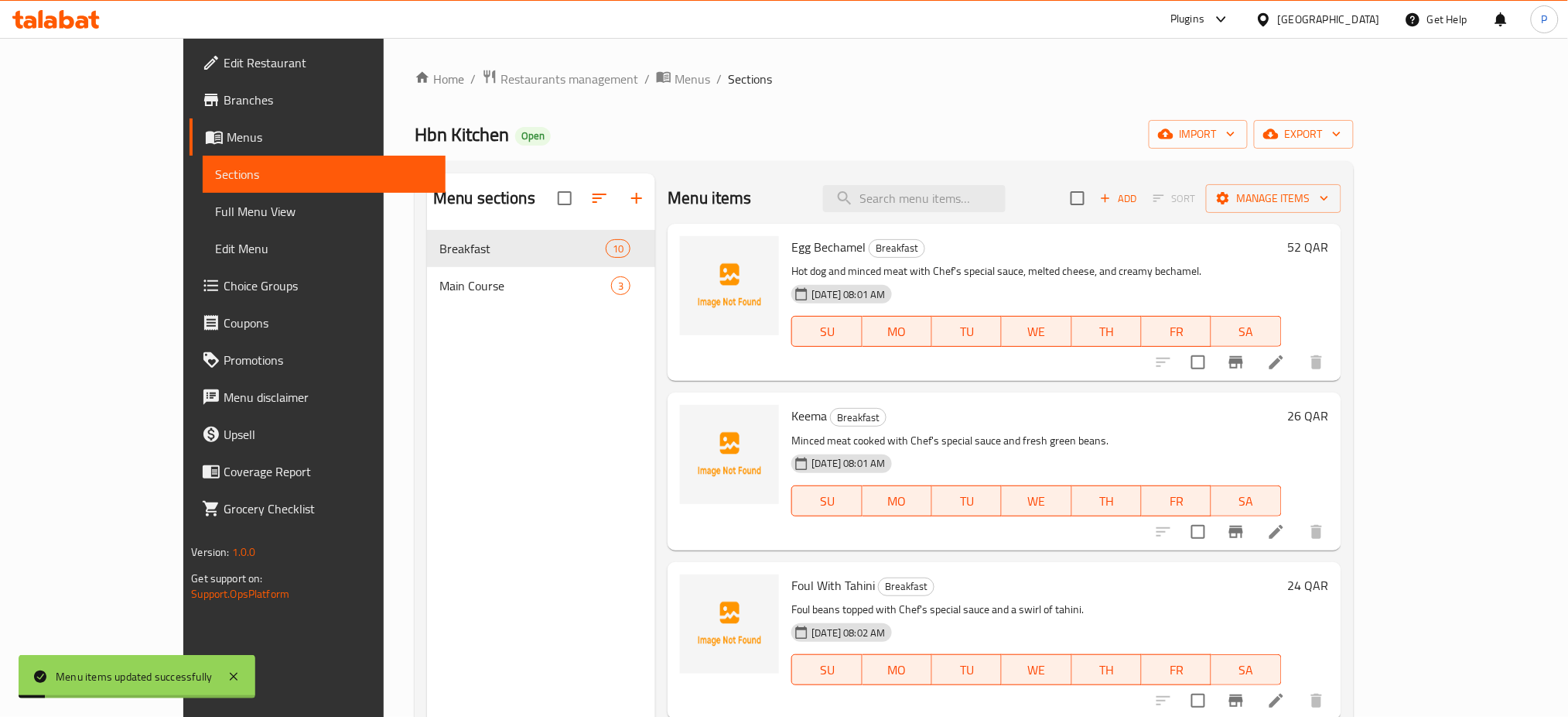
click at [525, 280] on span "Main Course" at bounding box center [525, 286] width 172 height 19
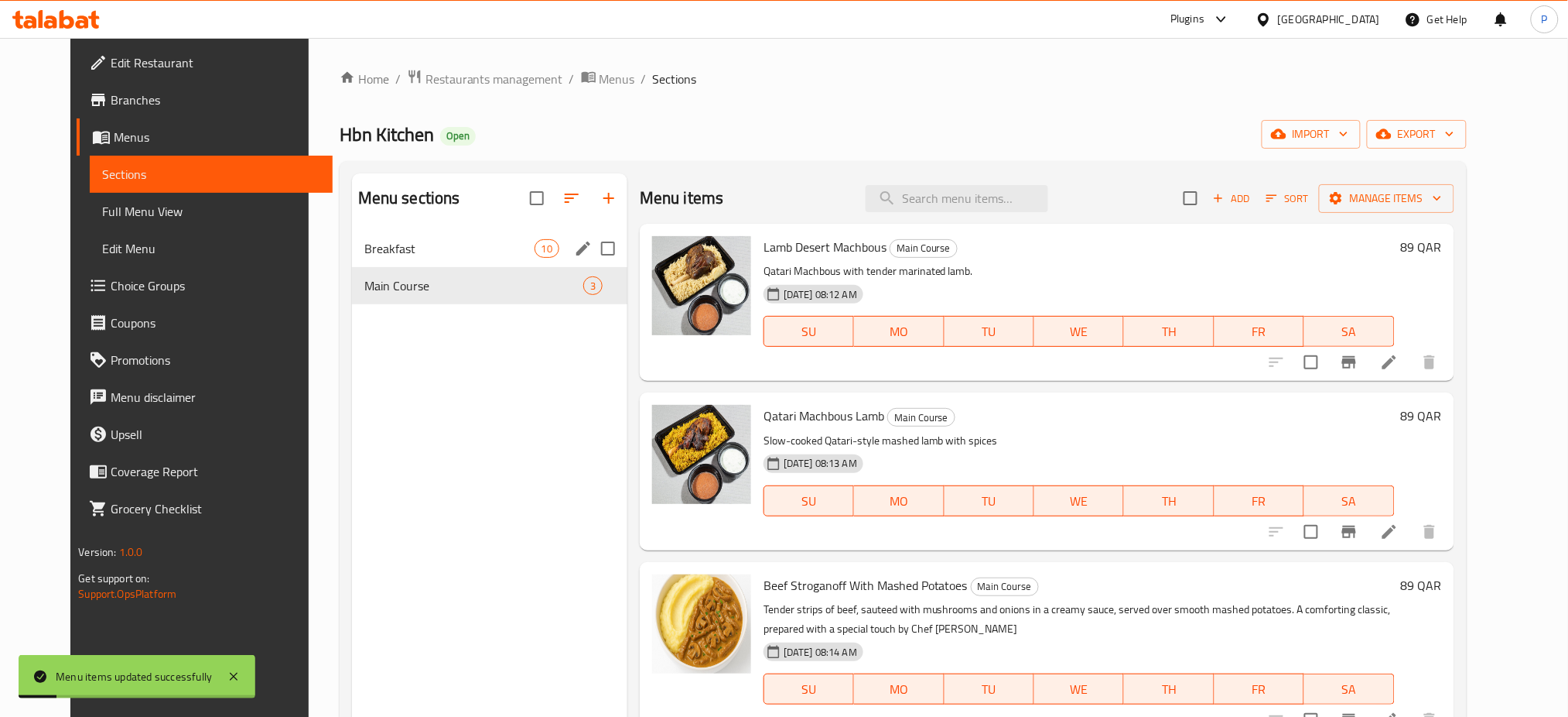
click at [552, 261] on div "Breakfast 10" at bounding box center [489, 248] width 275 height 37
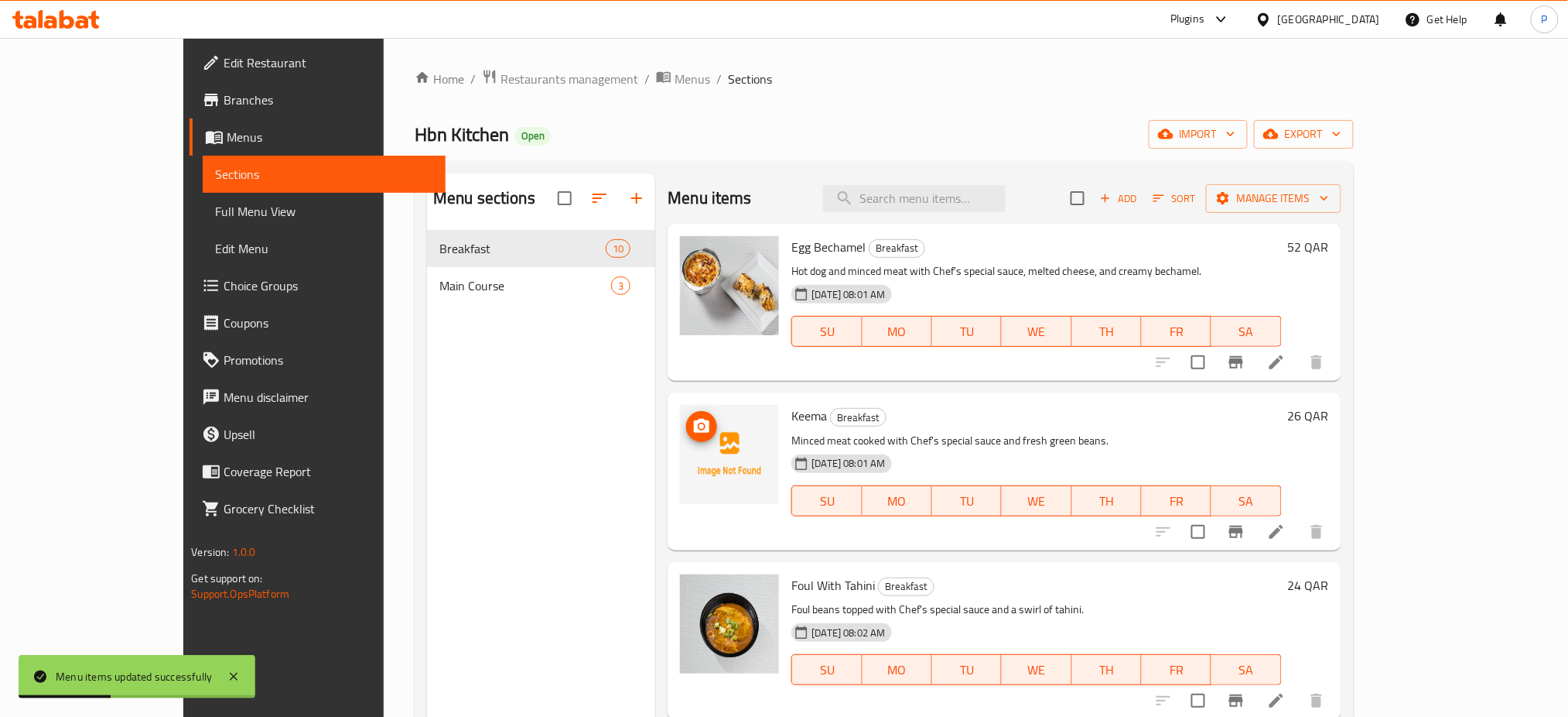
click at [699, 428] on circle "upload picture" at bounding box center [701, 426] width 4 height 4
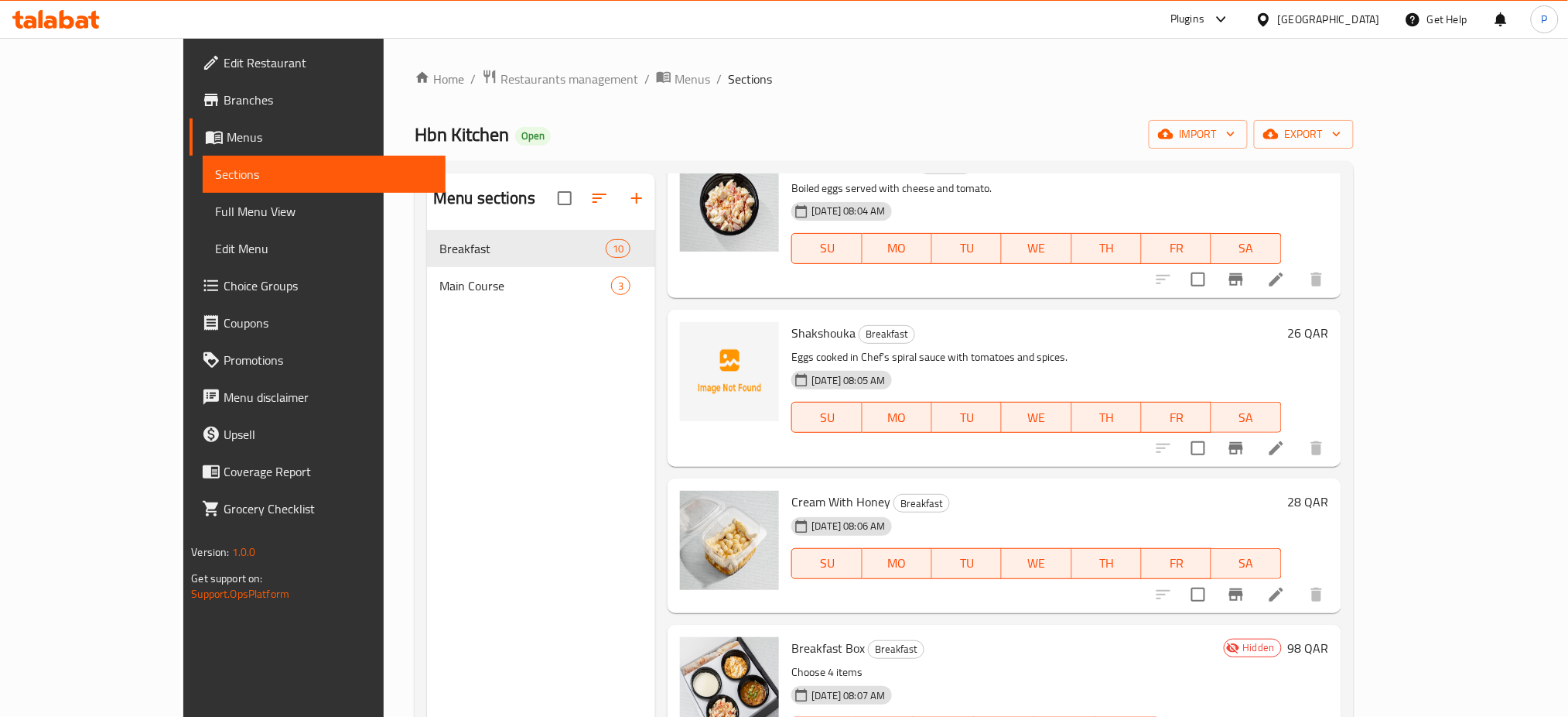
scroll to position [988, 0]
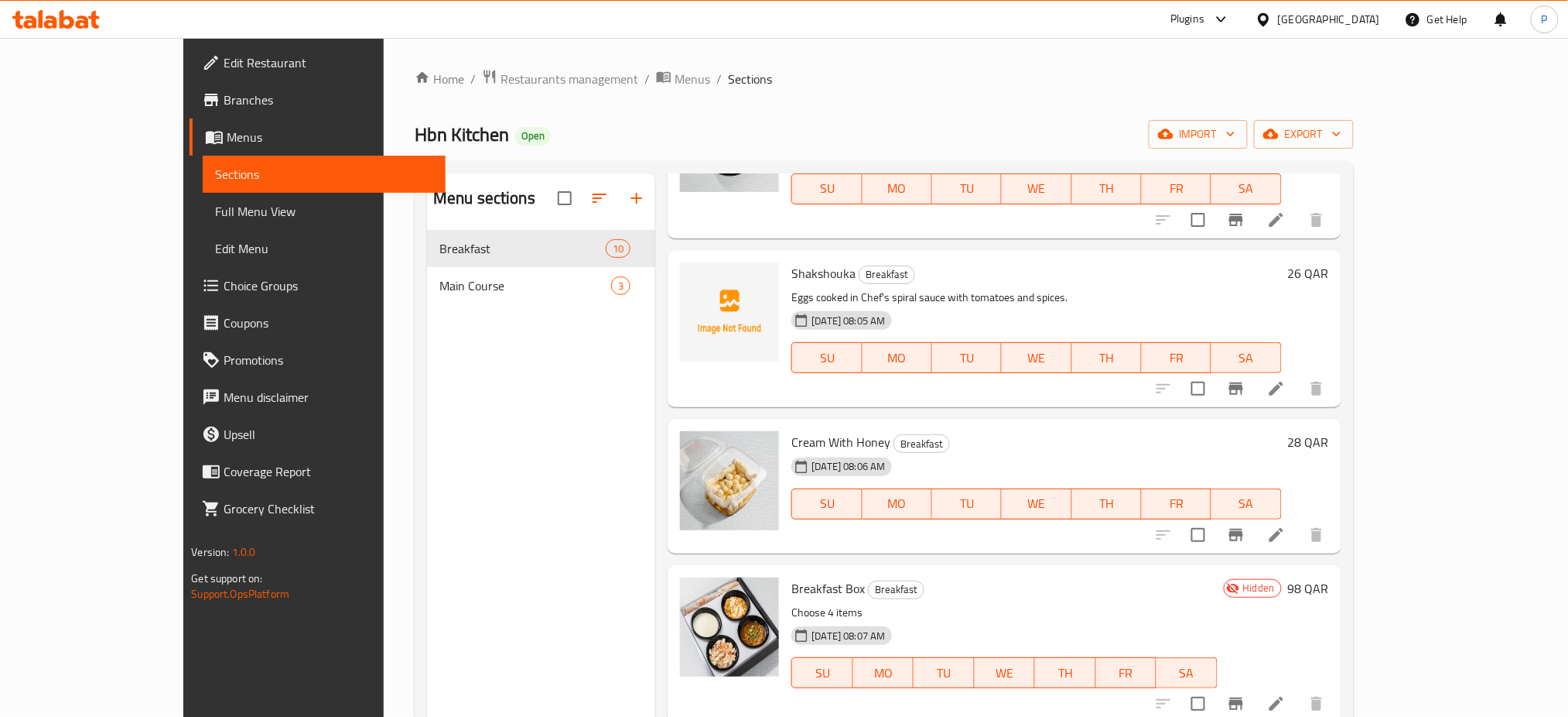
click at [791, 270] on span "Shakshouka" at bounding box center [823, 273] width 64 height 23
copy h6 "Shakshouka"
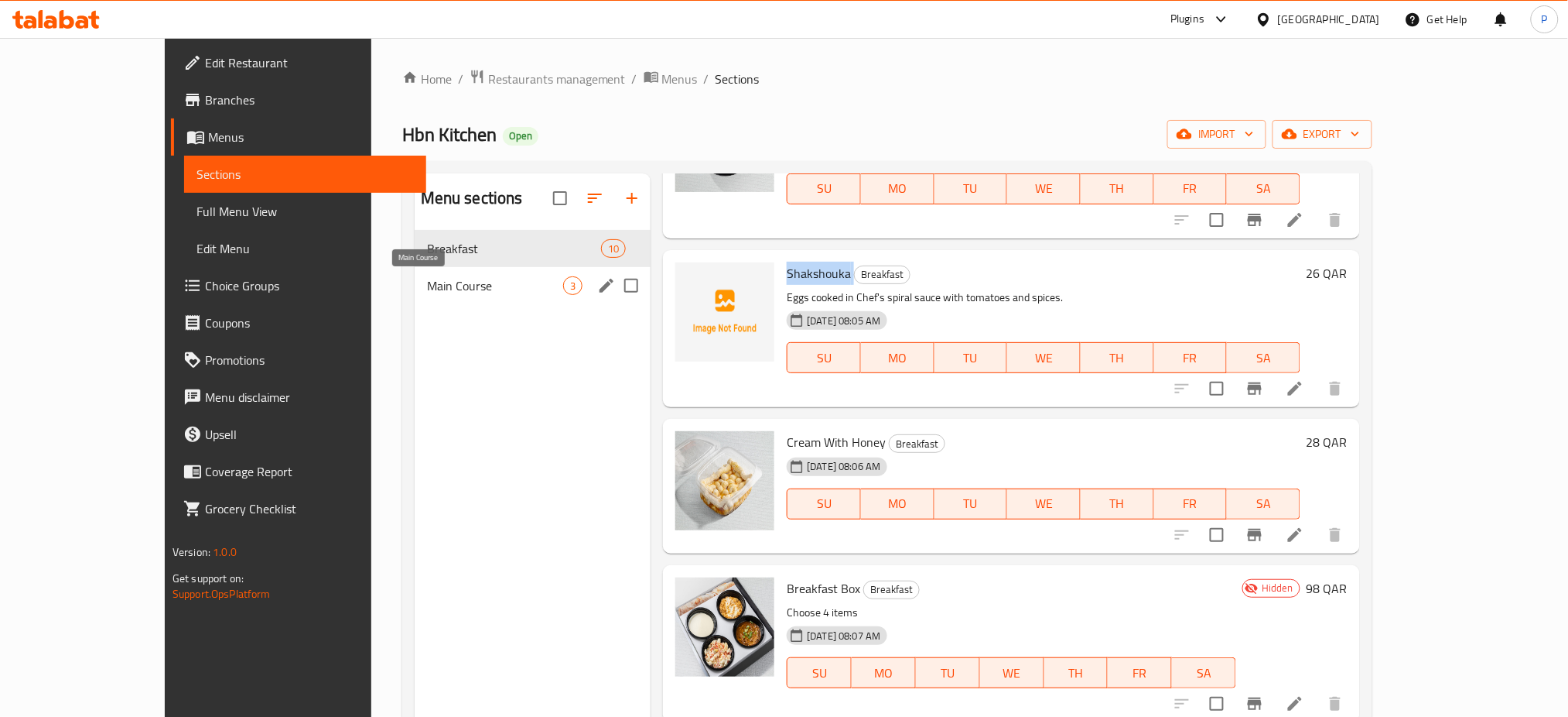
click at [427, 283] on span "Main Course" at bounding box center [495, 286] width 136 height 19
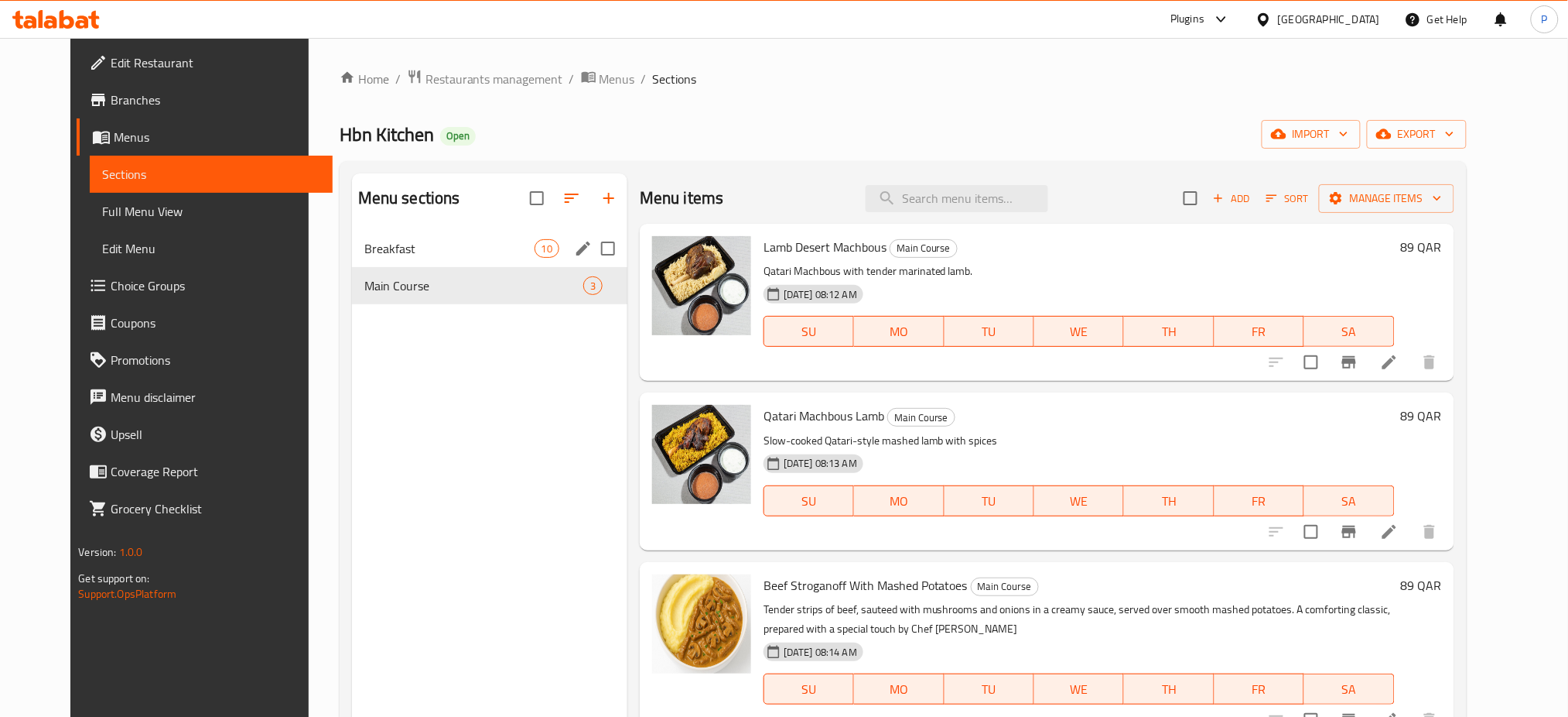
click at [480, 261] on div "Breakfast 10" at bounding box center [489, 248] width 275 height 37
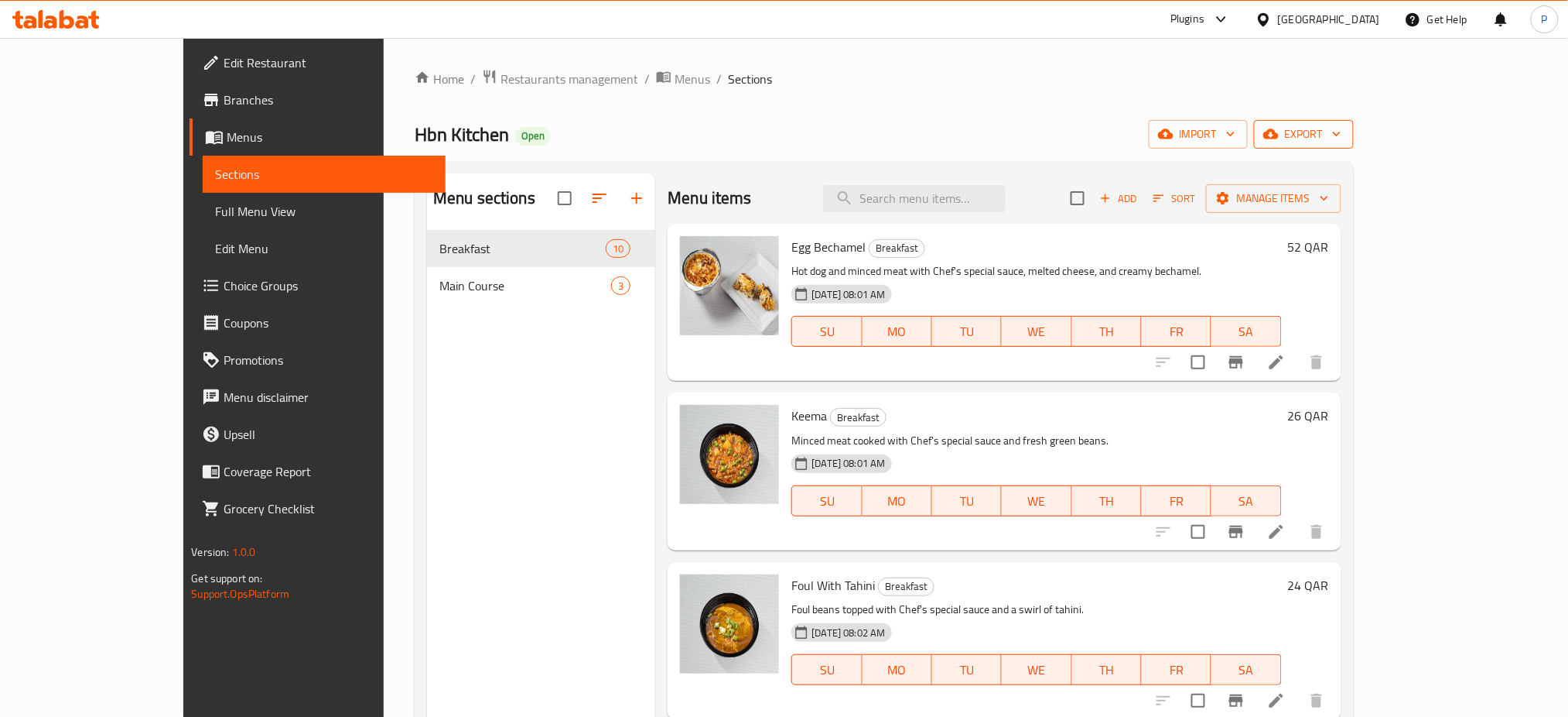
click at [1341, 143] on span "export" at bounding box center [1304, 134] width 75 height 20
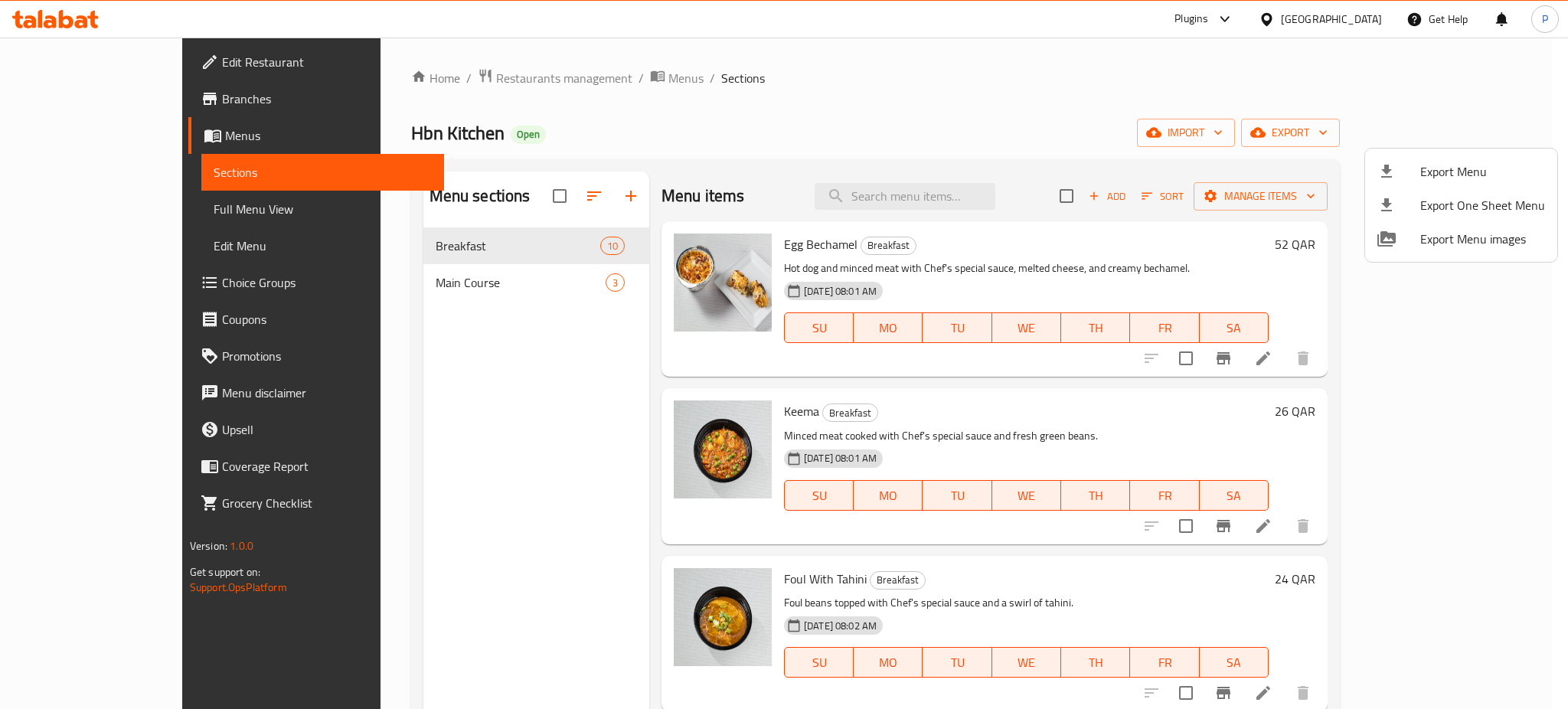
click at [105, 213] on div at bounding box center [784, 354] width 1568 height 709
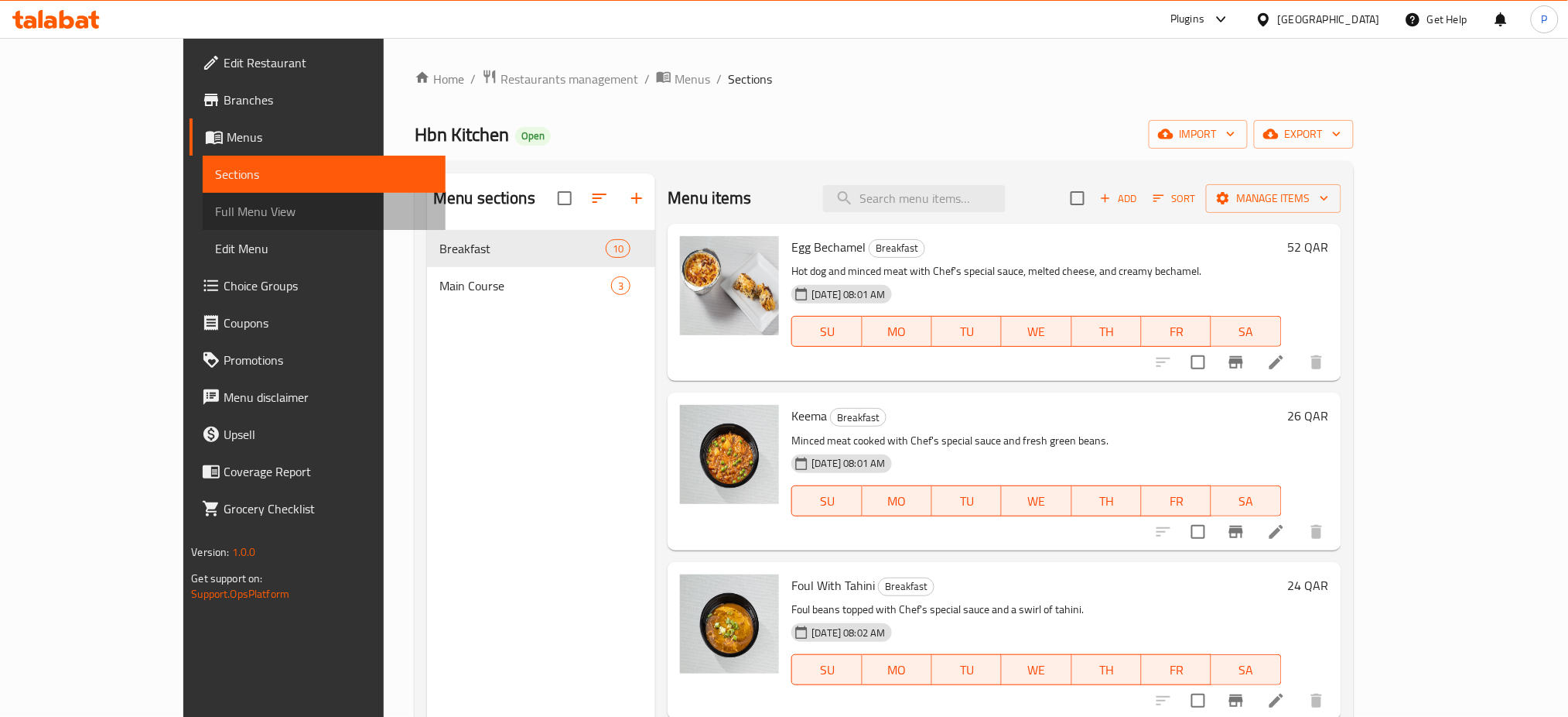
click at [215, 210] on span "Full Menu View" at bounding box center [324, 211] width 218 height 19
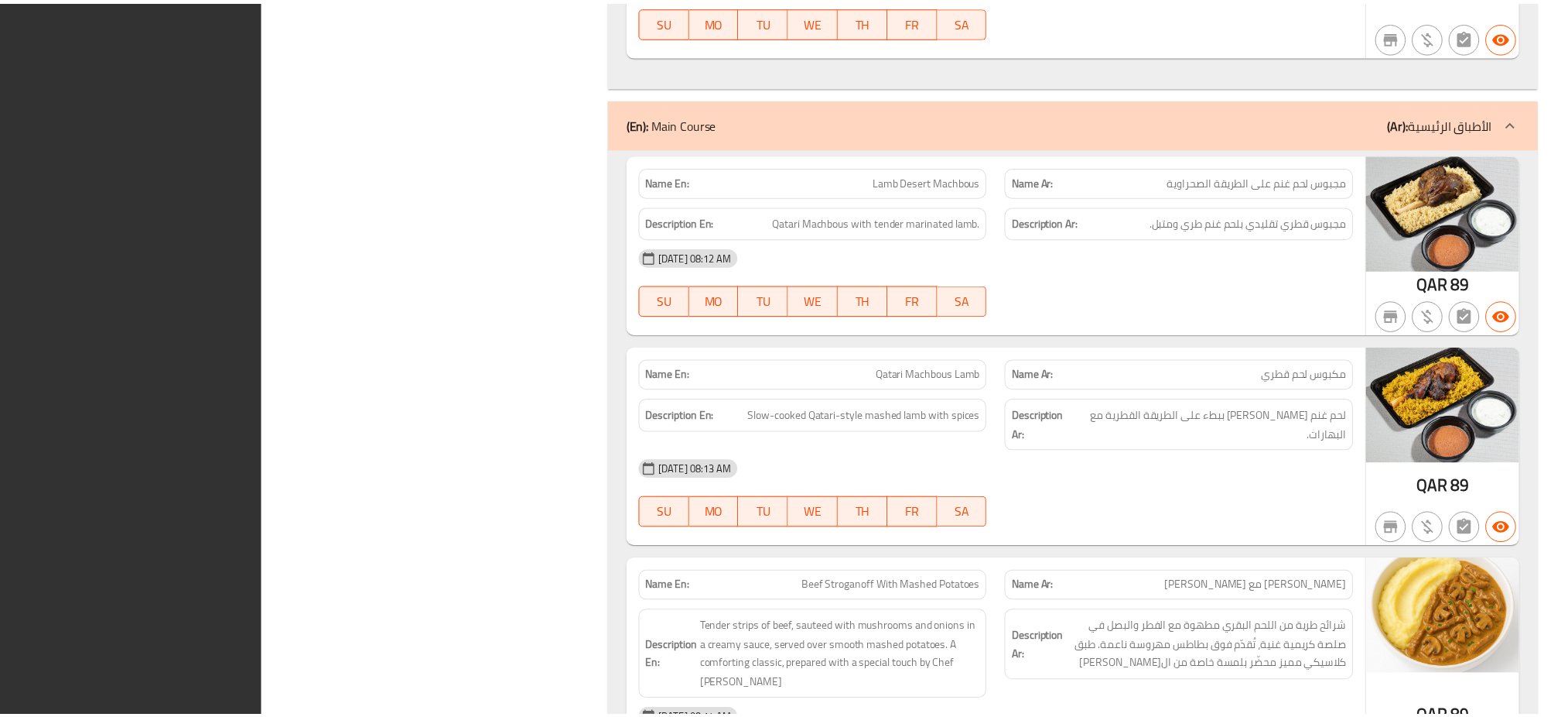
scroll to position [2385, 0]
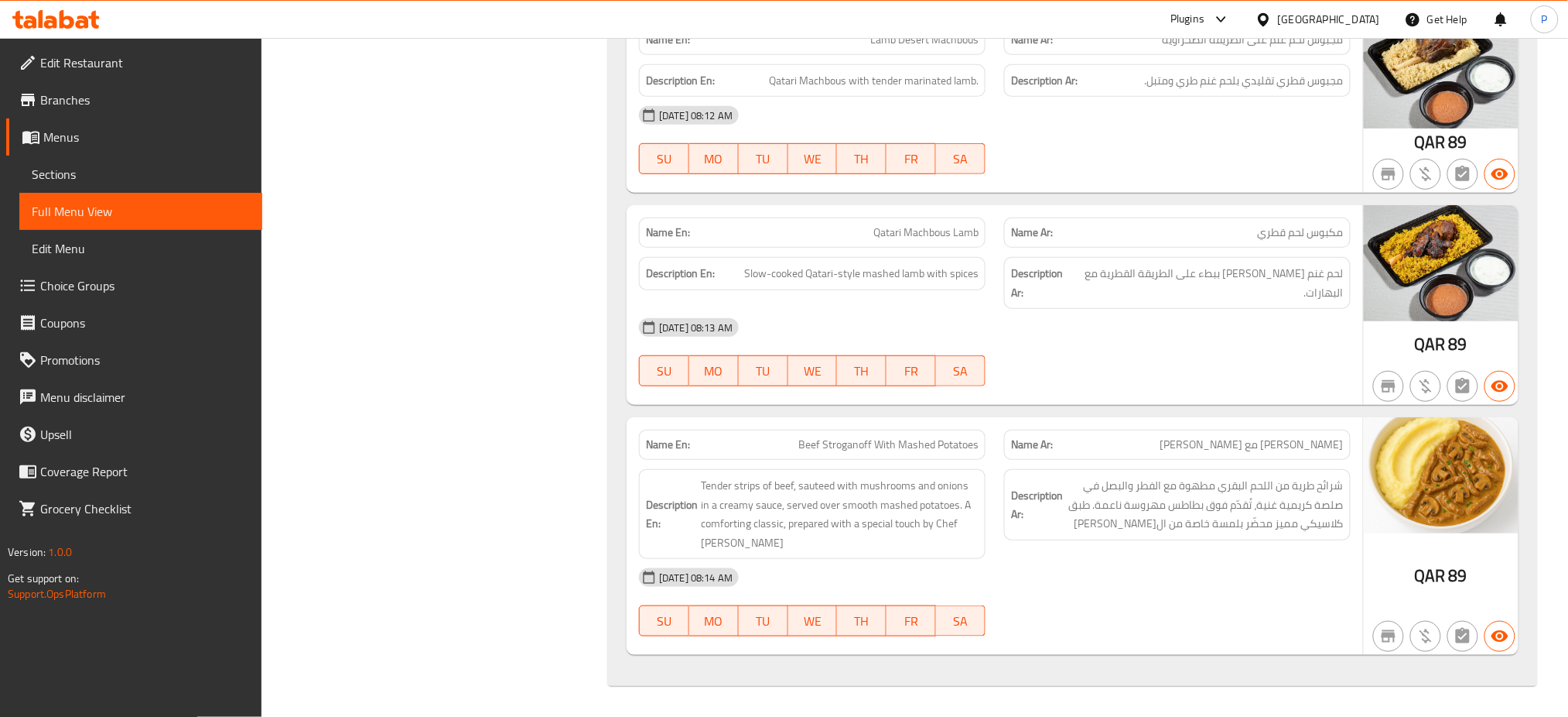
click at [1379, 12] on div "[GEOGRAPHIC_DATA]" at bounding box center [1329, 20] width 102 height 17
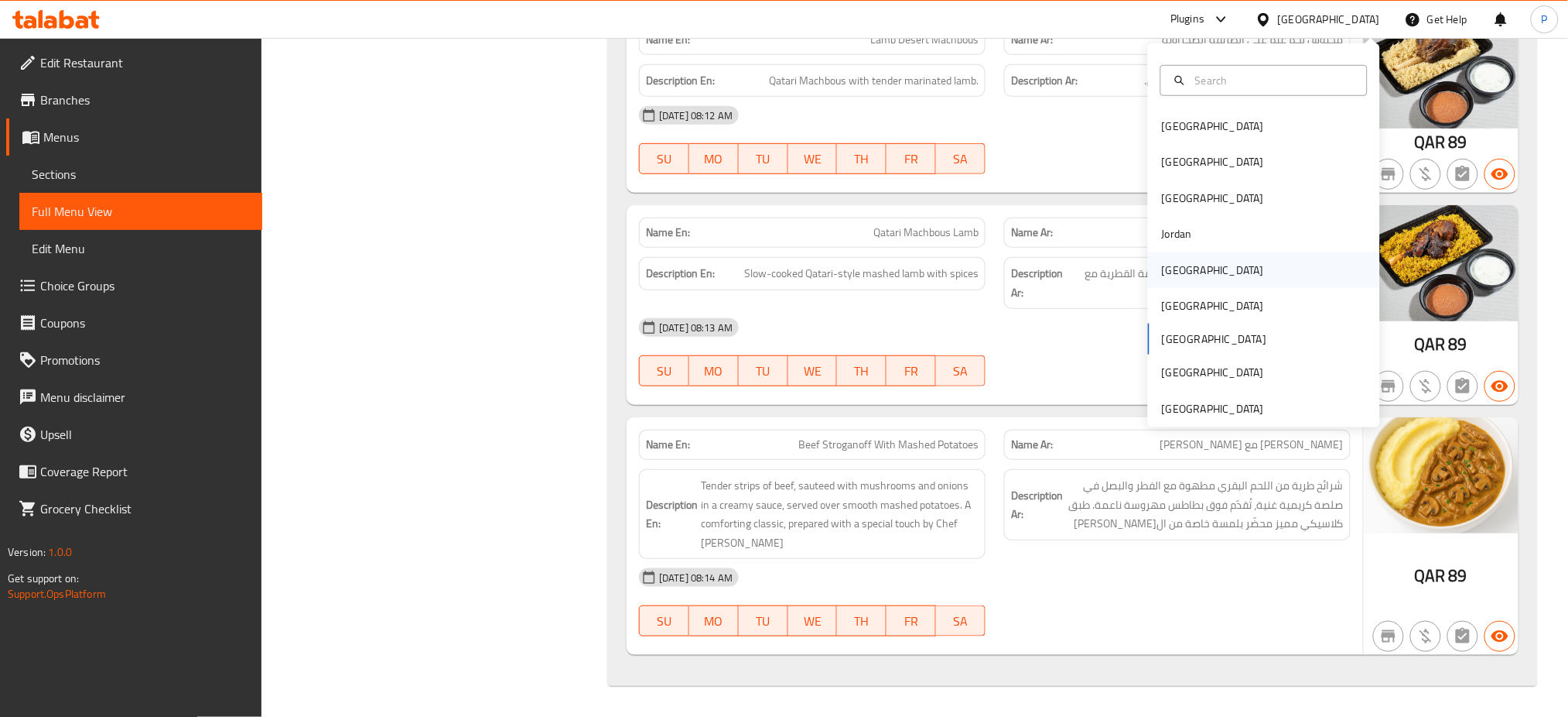
click at [1171, 270] on div "[GEOGRAPHIC_DATA]" at bounding box center [1213, 270] width 102 height 17
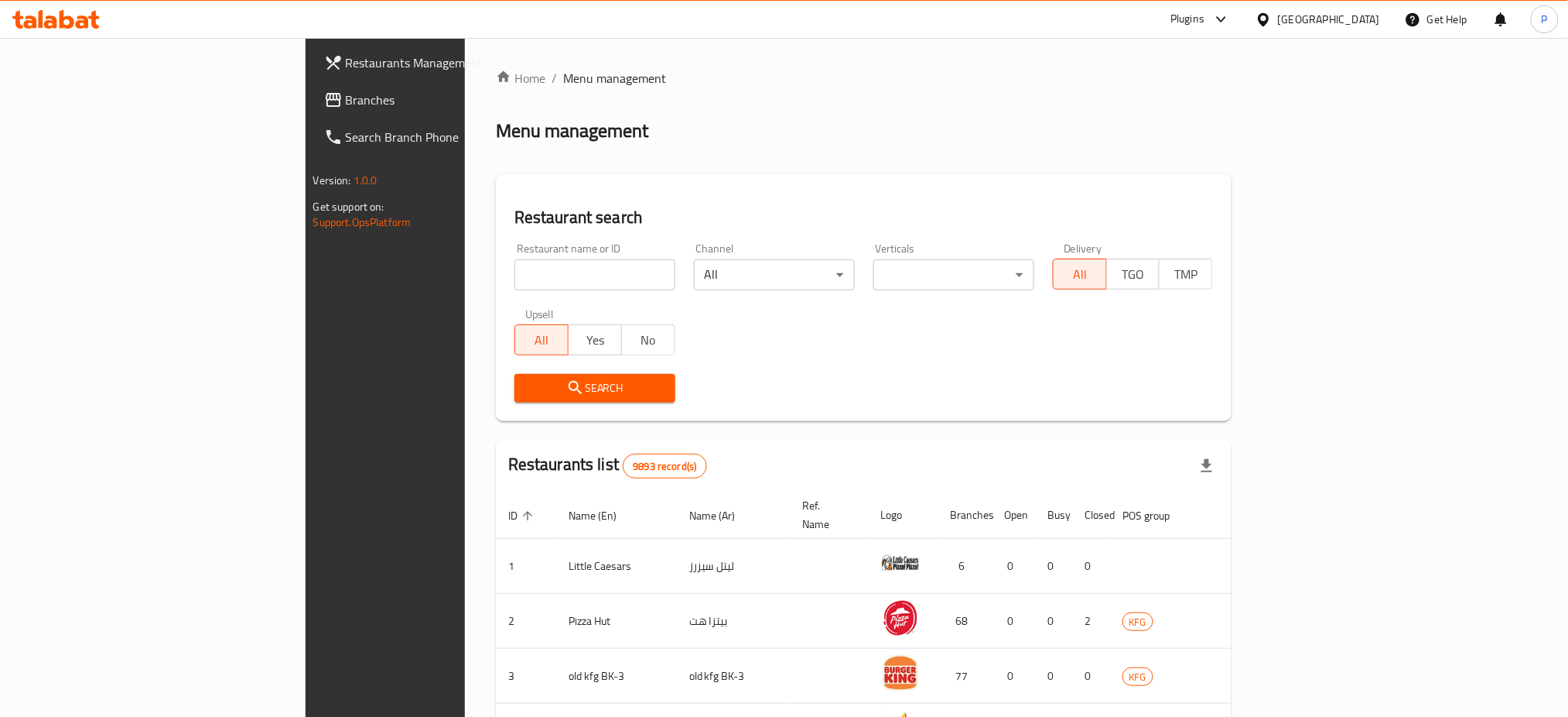
click at [514, 272] on input "search" at bounding box center [594, 275] width 160 height 31
paste input "Elharreef"
type input "Elharreef"
click button "Search" at bounding box center [594, 387] width 160 height 28
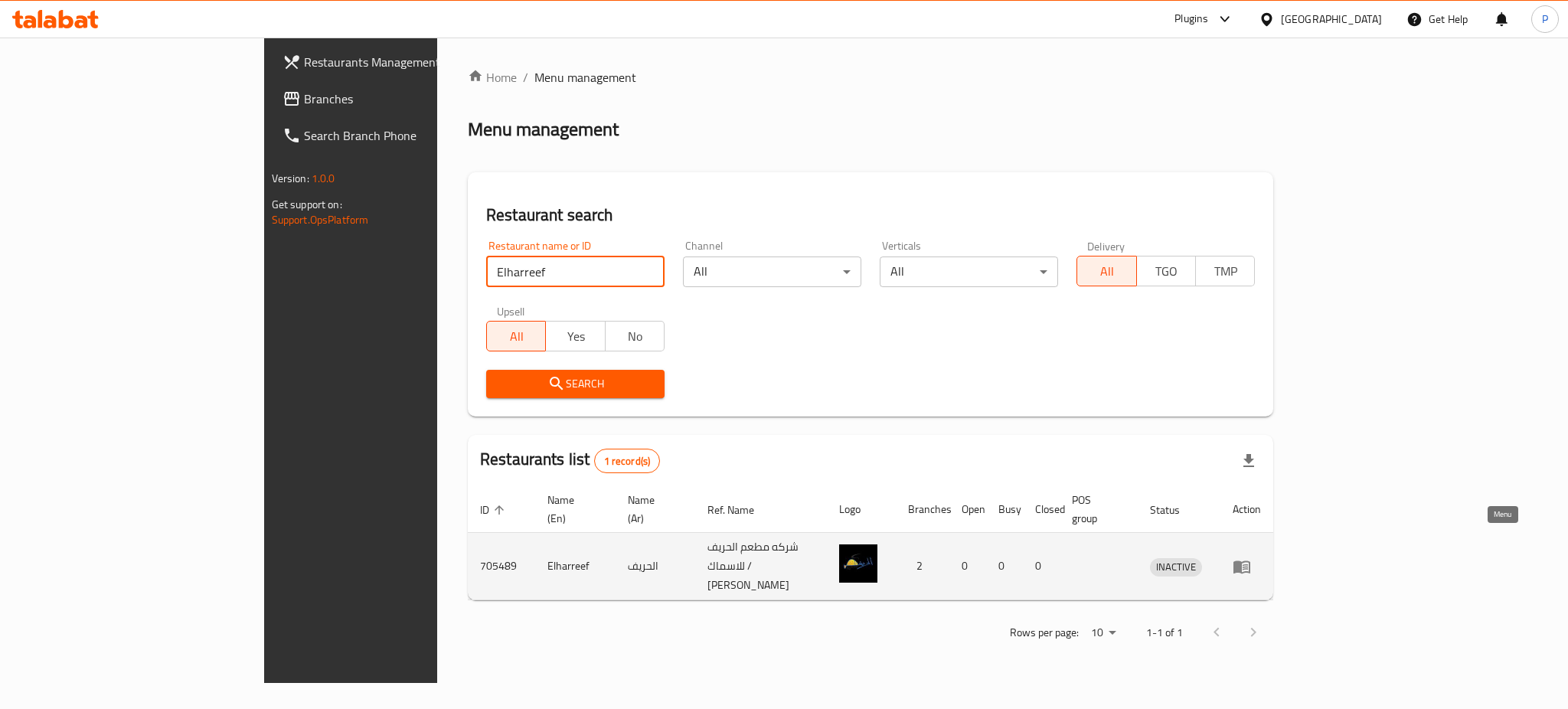
click at [1251, 557] on icon "enhanced table" at bounding box center [1242, 566] width 19 height 19
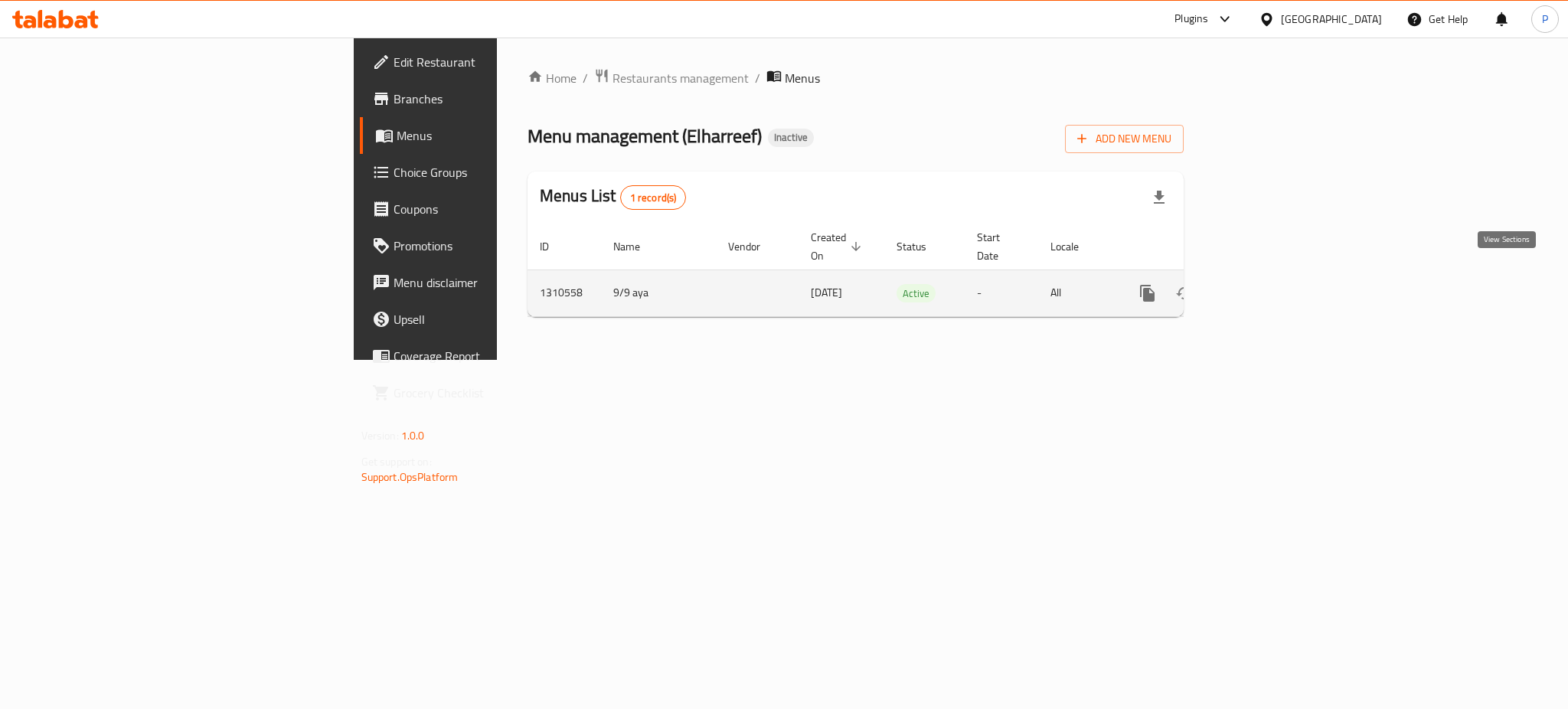
click at [1267, 284] on icon "enhanced table" at bounding box center [1258, 293] width 19 height 19
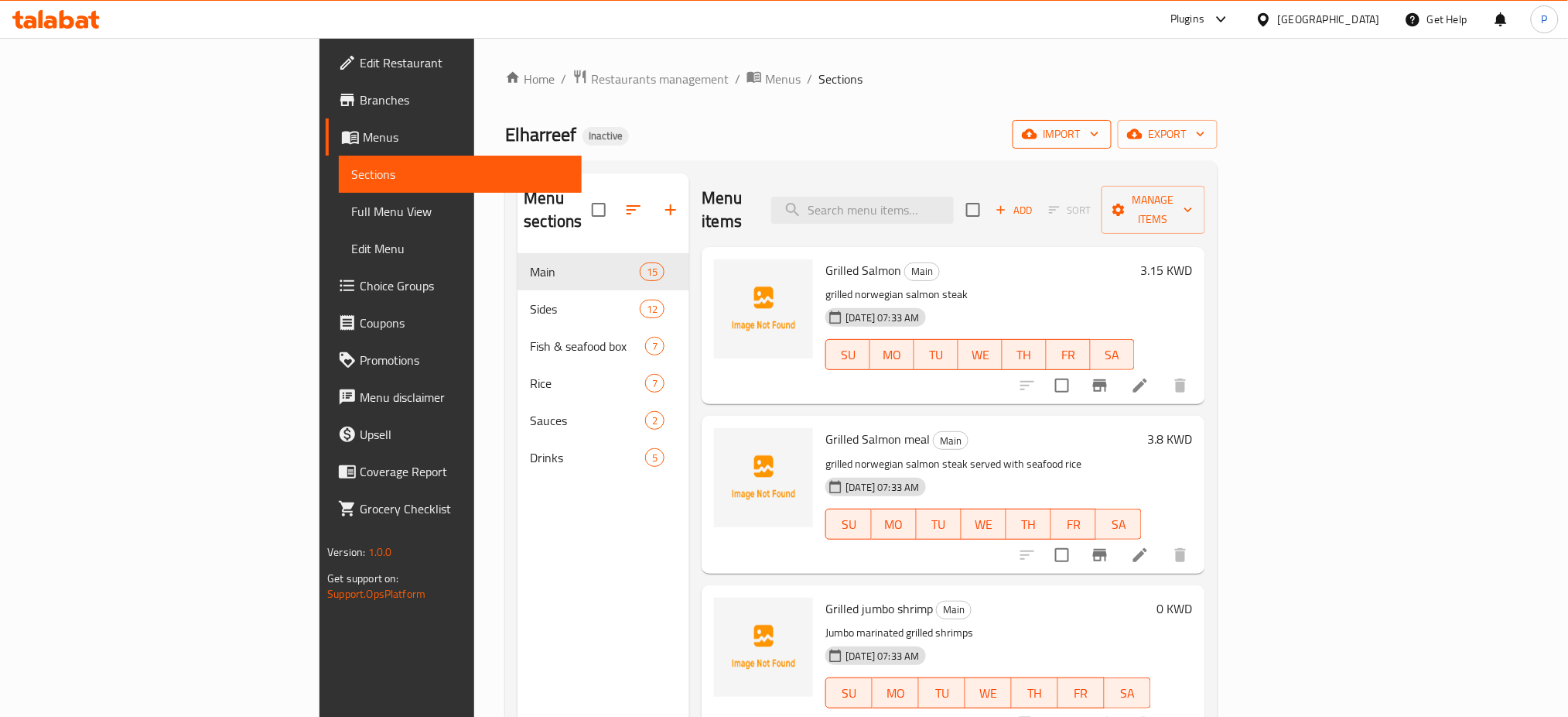
click at [1111, 123] on button "import" at bounding box center [1062, 134] width 99 height 28
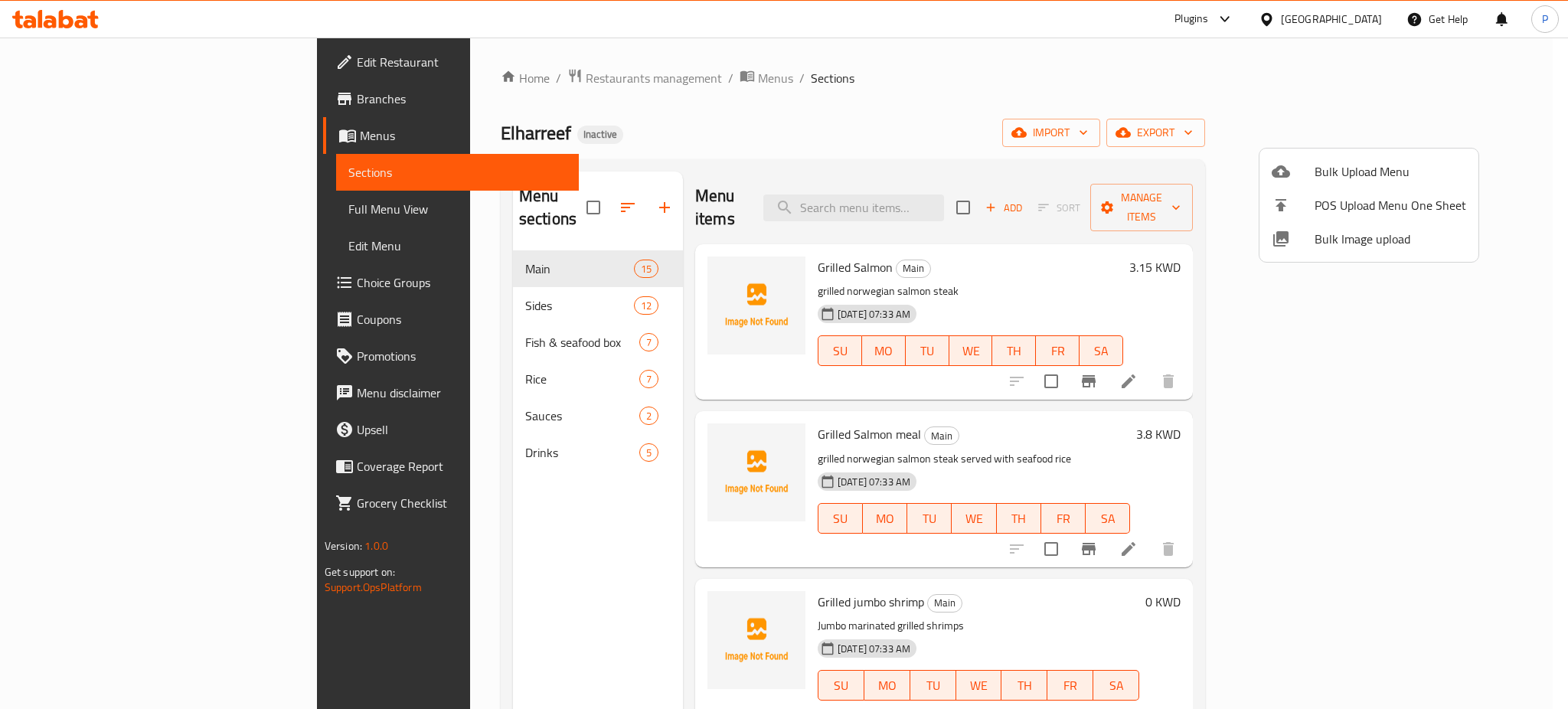
click at [1350, 239] on span "Bulk Image upload" at bounding box center [1390, 239] width 151 height 19
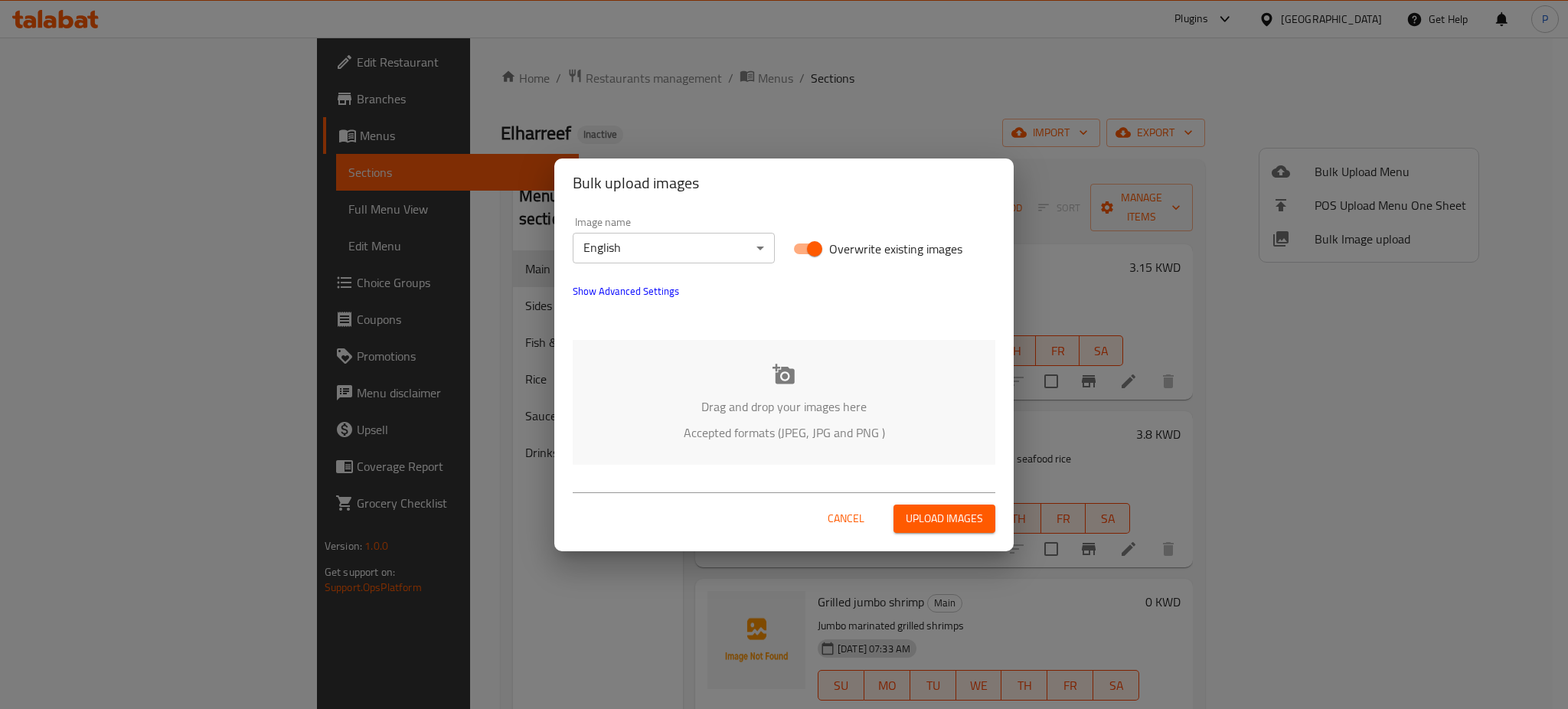
click at [823, 392] on div "Drag and drop your images here Accepted formats (JPEG, JPG and PNG )" at bounding box center [784, 402] width 423 height 125
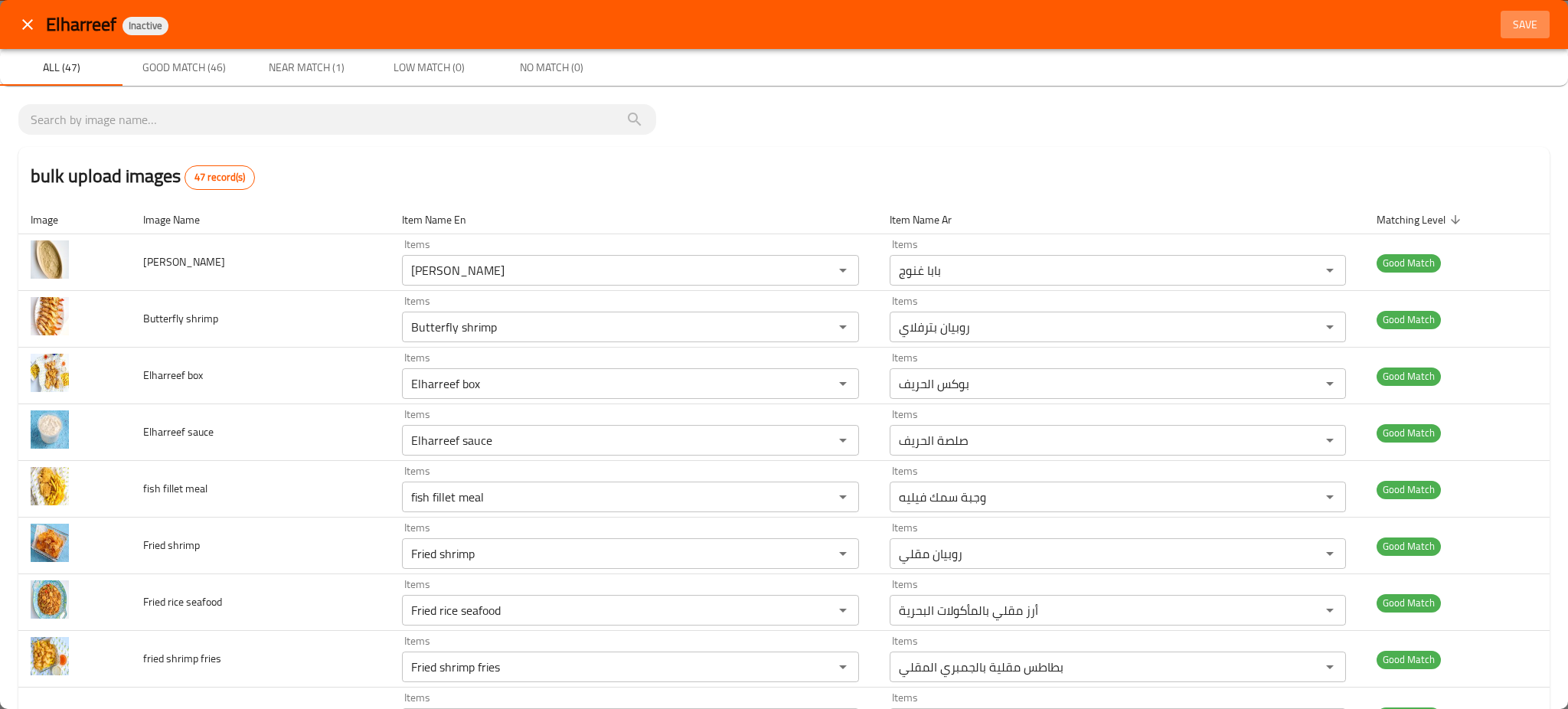
click at [1507, 30] on span "Save" at bounding box center [1525, 25] width 37 height 20
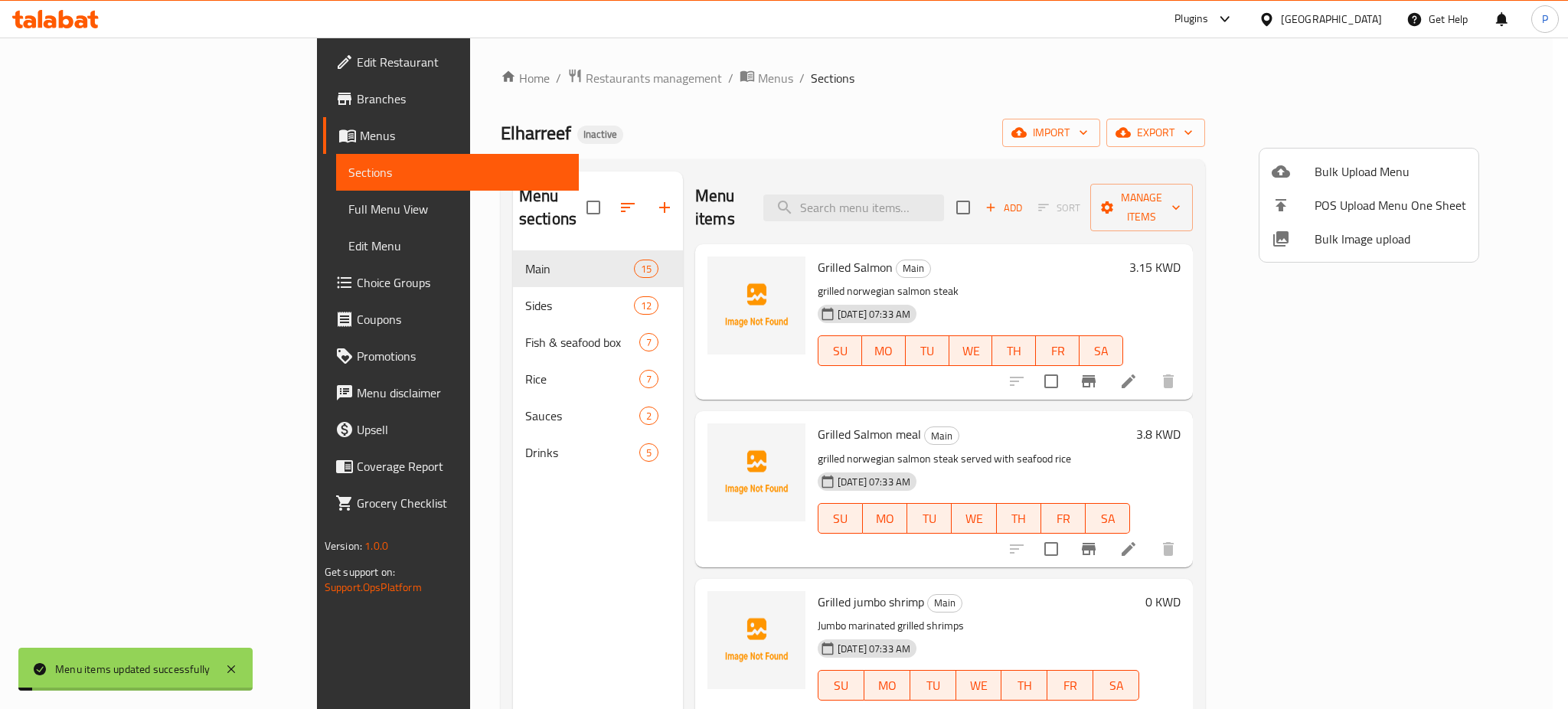
click at [462, 359] on div at bounding box center [784, 354] width 1568 height 709
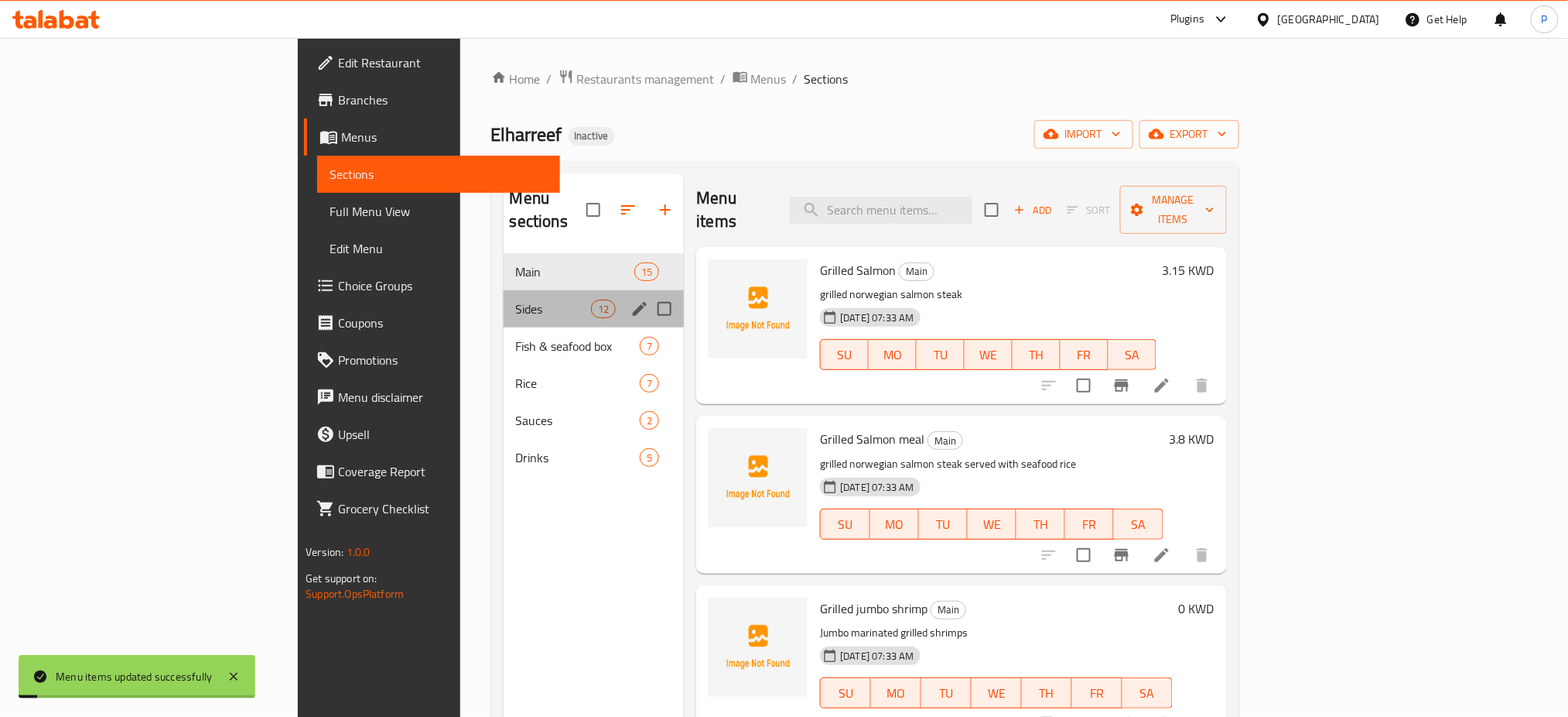
click at [516, 300] on span "Sides" at bounding box center [553, 309] width 75 height 19
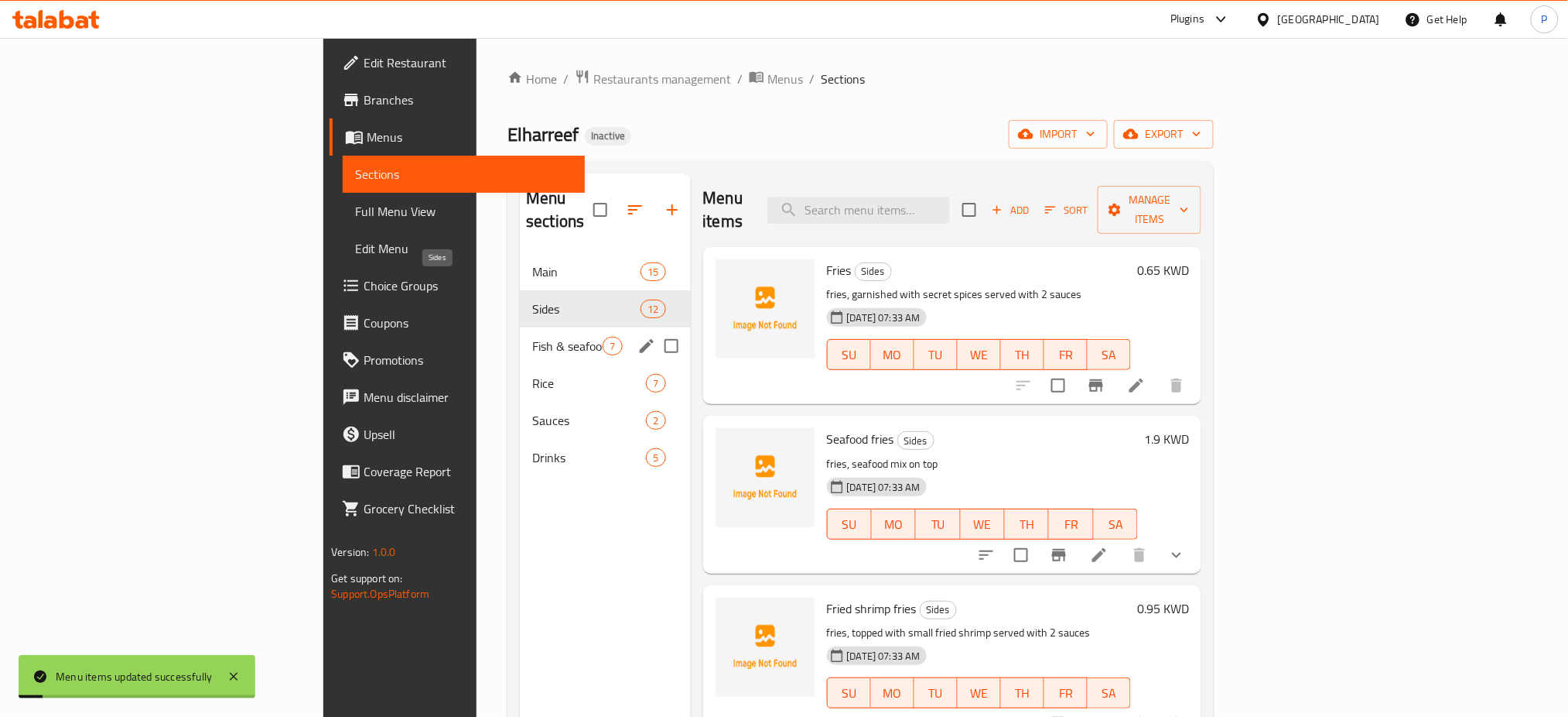
click at [532, 374] on span "Rice" at bounding box center [589, 383] width 113 height 19
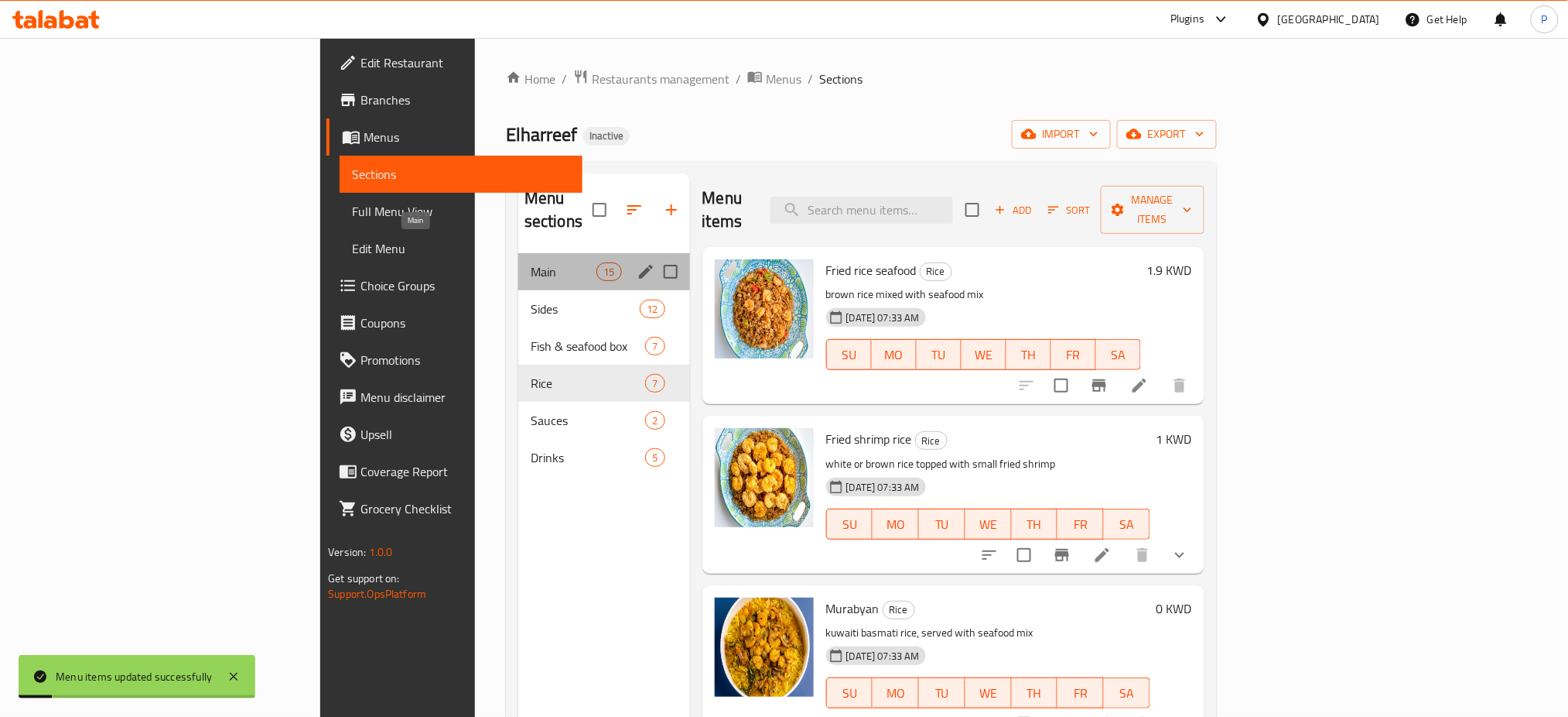
click at [530, 263] on span "Main" at bounding box center [563, 272] width 66 height 19
click at [518, 218] on div "Menu sections" at bounding box center [604, 210] width 172 height 74
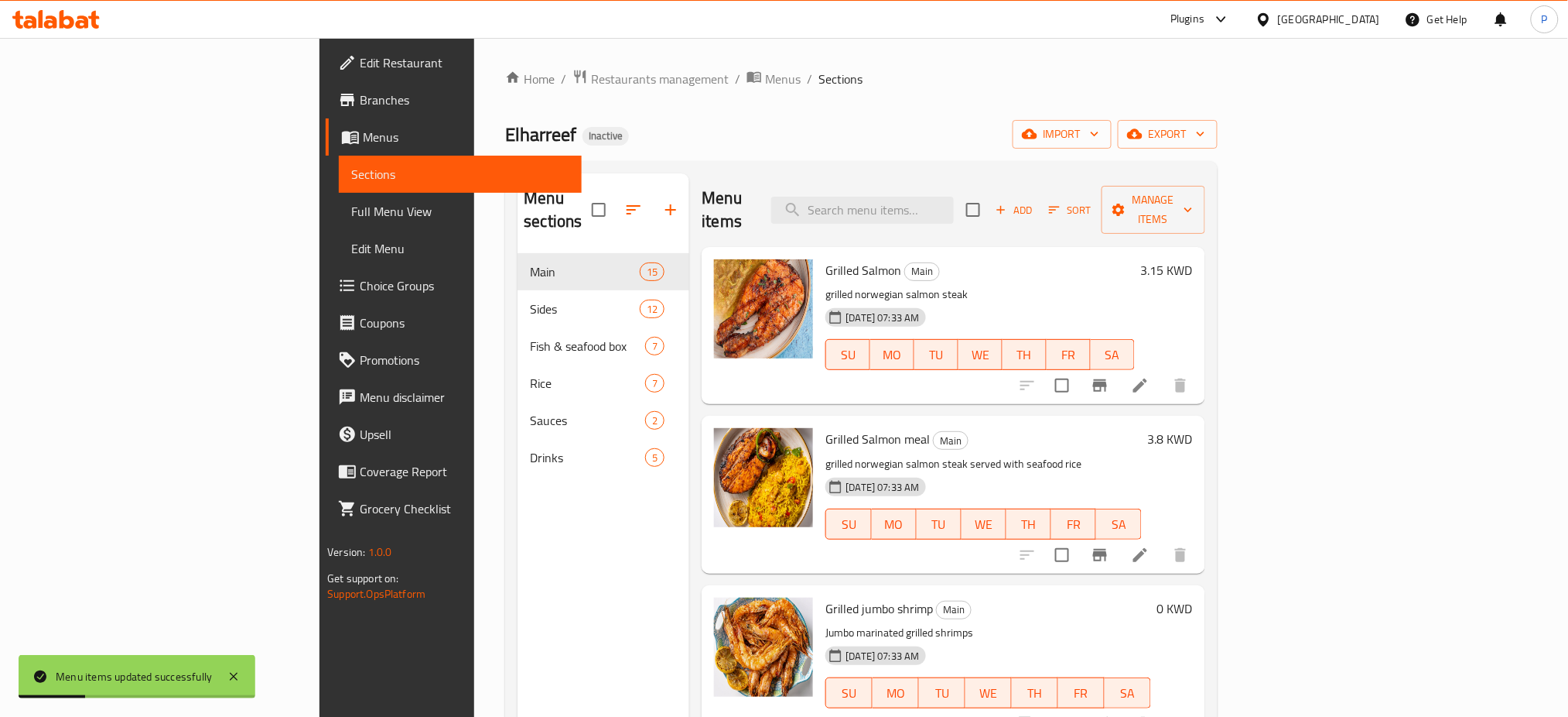
click at [351, 206] on span "Full Menu View" at bounding box center [460, 211] width 218 height 19
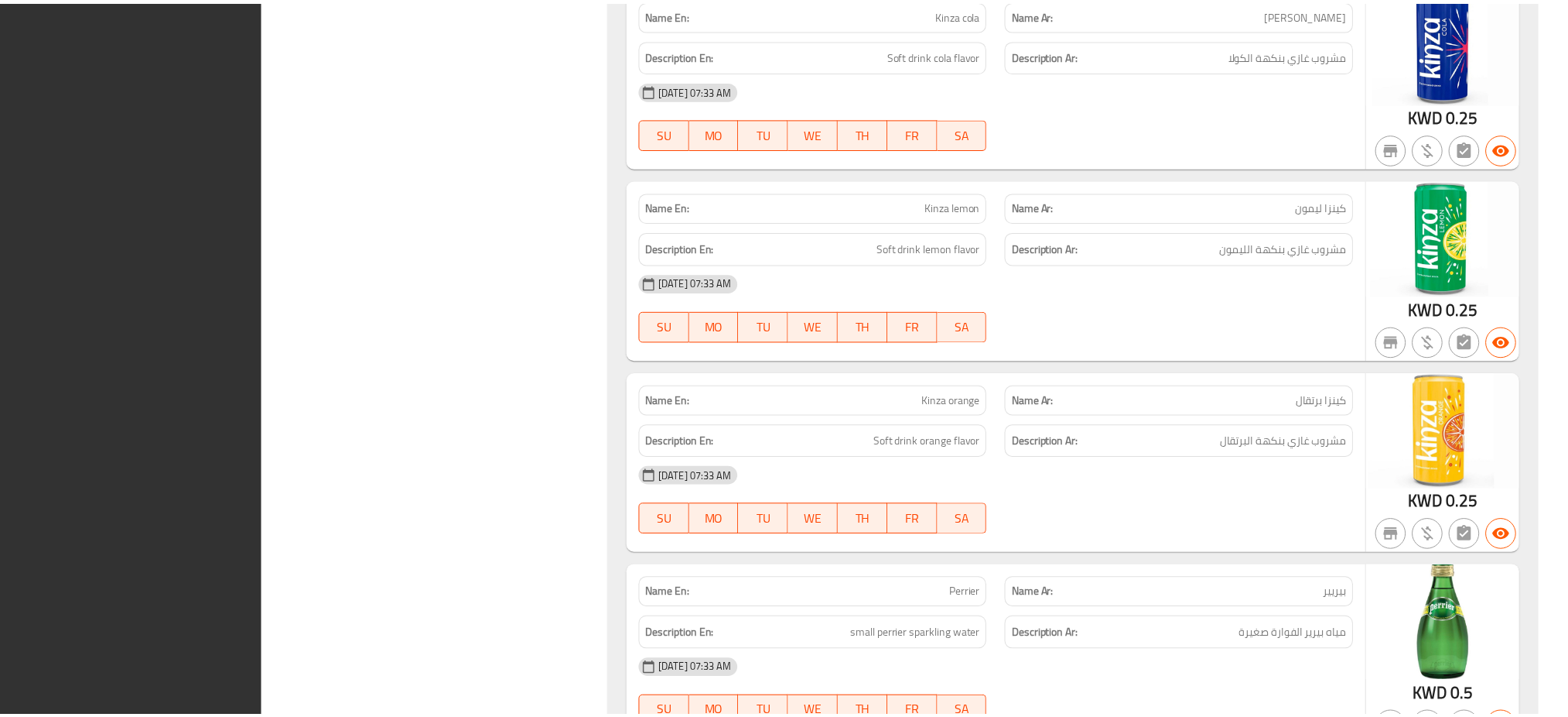
scroll to position [10941, 0]
